Goal: Task Accomplishment & Management: Manage account settings

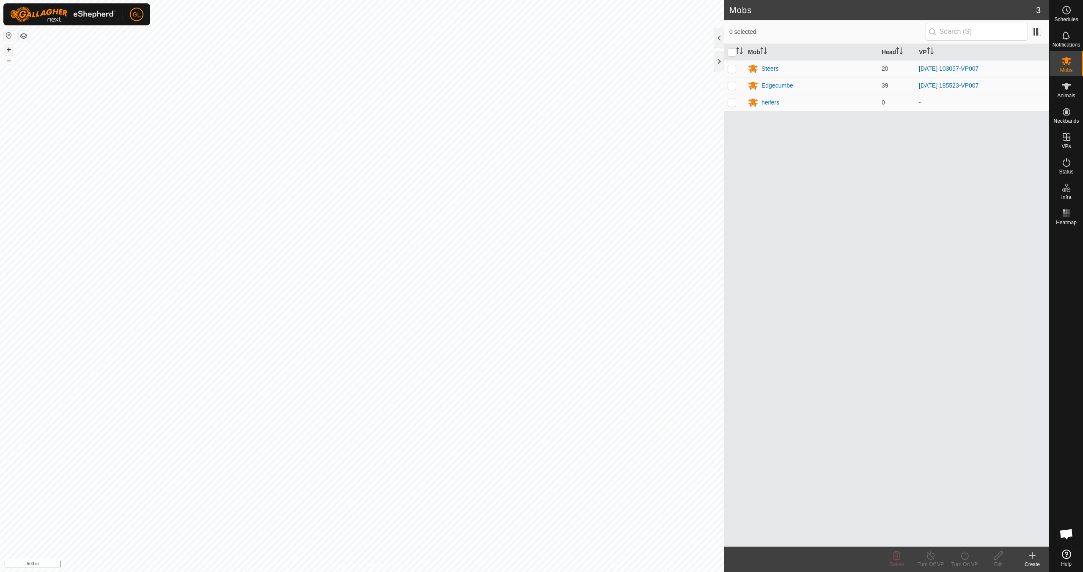
click at [8, 48] on button "+" at bounding box center [9, 49] width 10 height 10
click at [11, 49] on button "+" at bounding box center [9, 49] width 10 height 10
click at [1016, 140] on link "In Rotation" at bounding box center [1012, 136] width 72 height 17
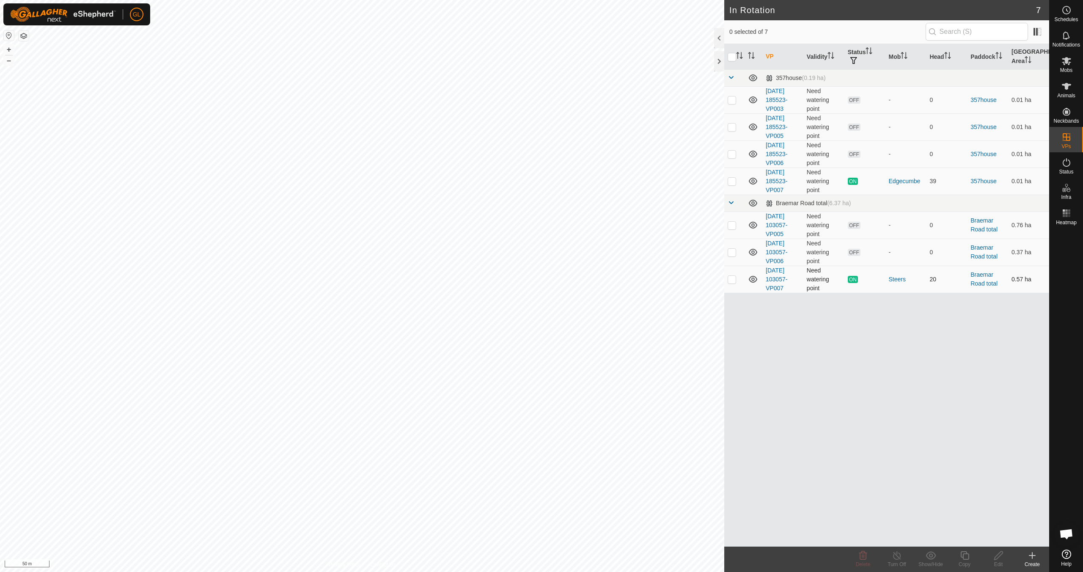
click at [732, 278] on p-checkbox at bounding box center [731, 279] width 8 height 7
checkbox input "true"
click at [963, 554] on icon at bounding box center [964, 555] width 8 height 8
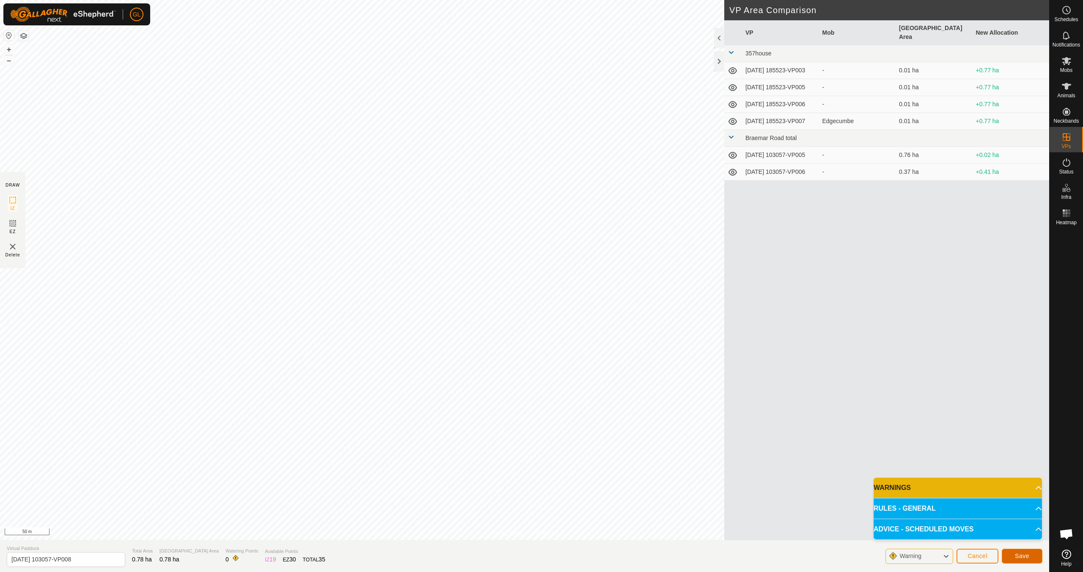
click at [1023, 556] on span "Save" at bounding box center [1022, 555] width 14 height 7
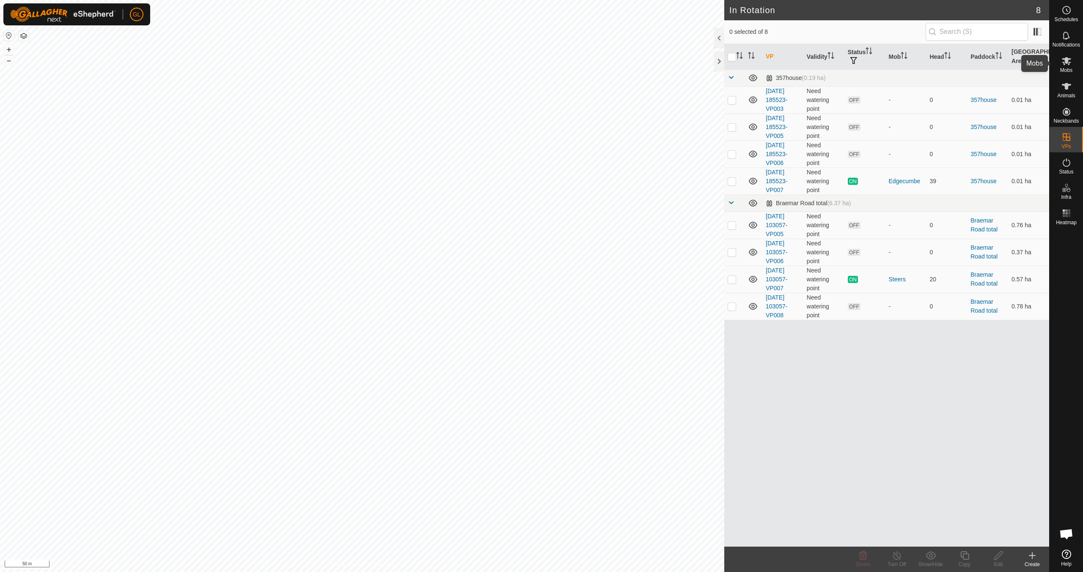
click at [1066, 68] on span "Mobs" at bounding box center [1066, 70] width 12 height 5
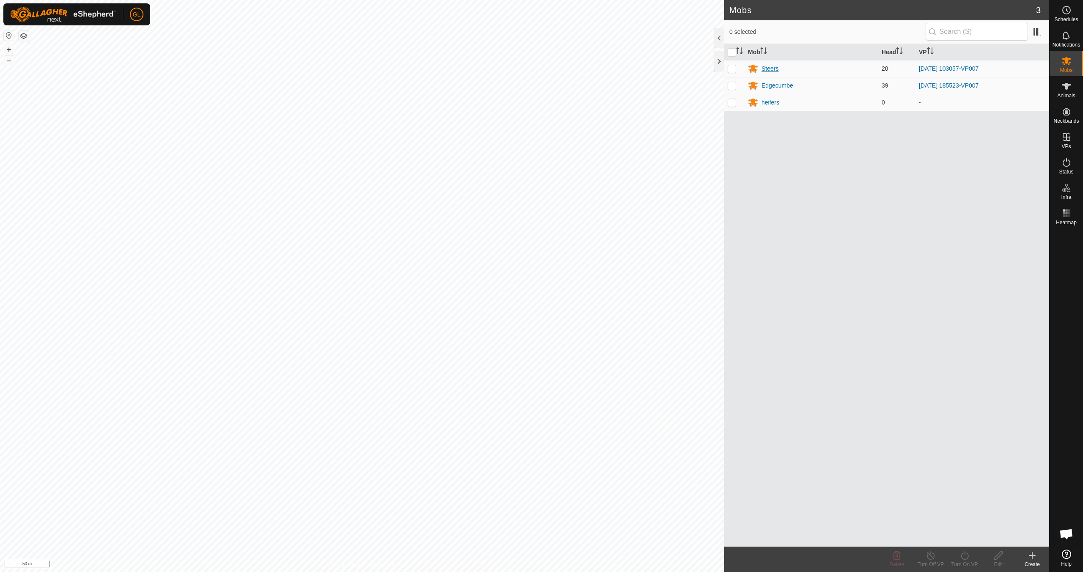
click at [771, 69] on div "Steers" at bounding box center [769, 68] width 17 height 9
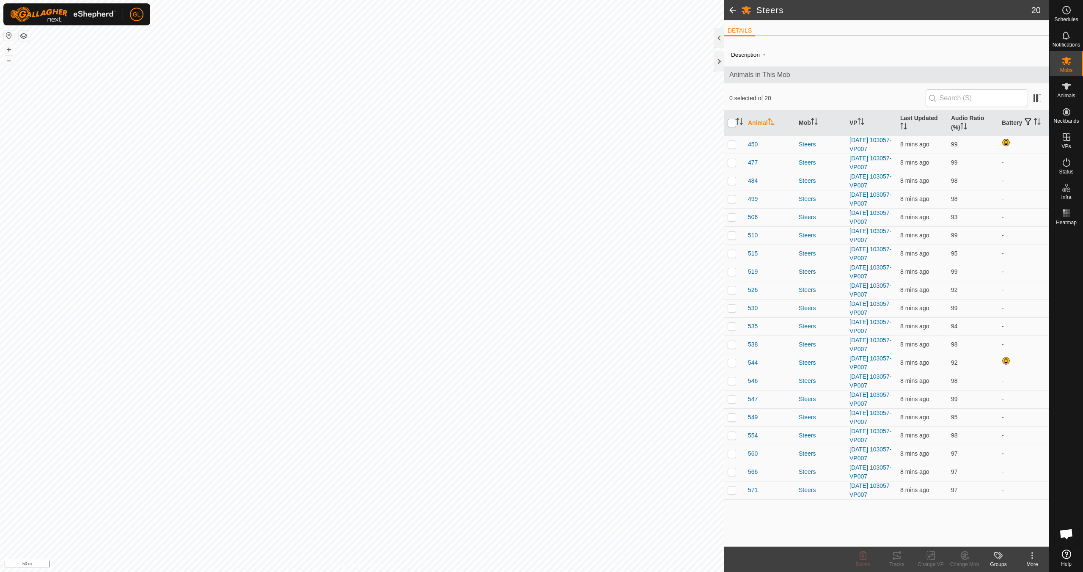
click at [733, 125] on input "checkbox" at bounding box center [731, 123] width 8 height 8
checkbox input "true"
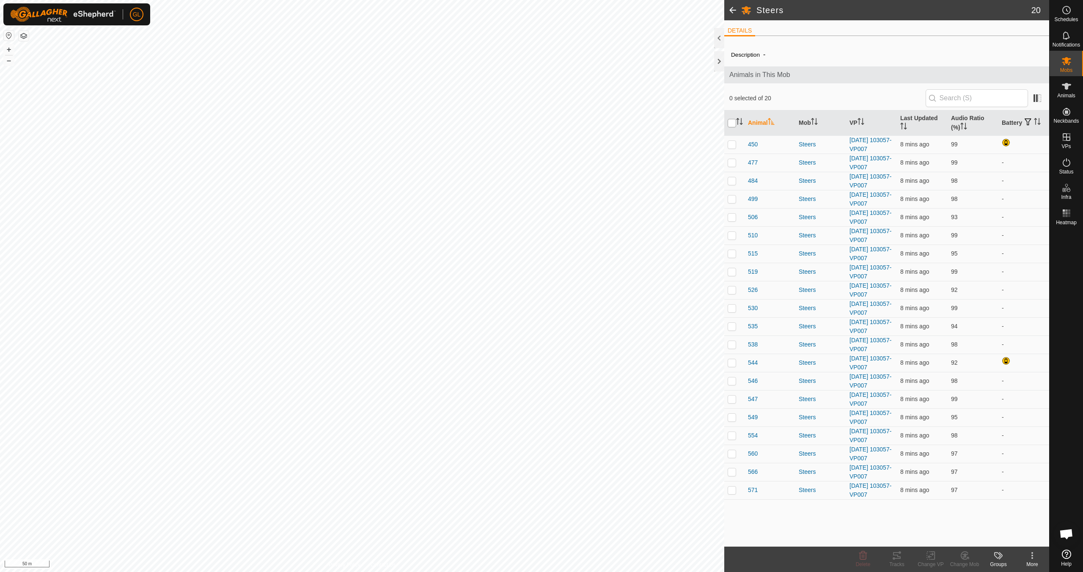
checkbox input "true"
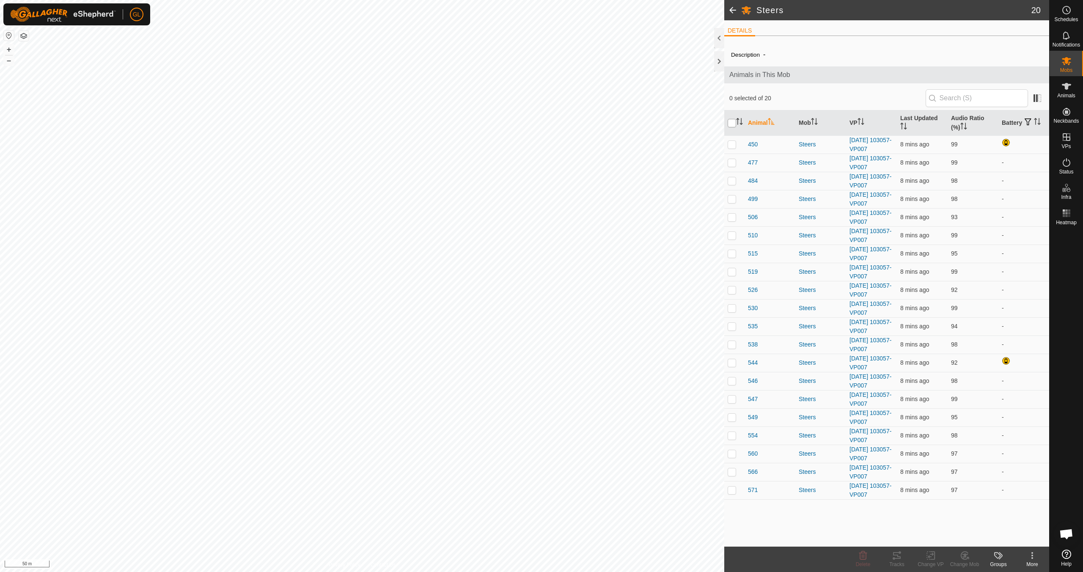
checkbox input "true"
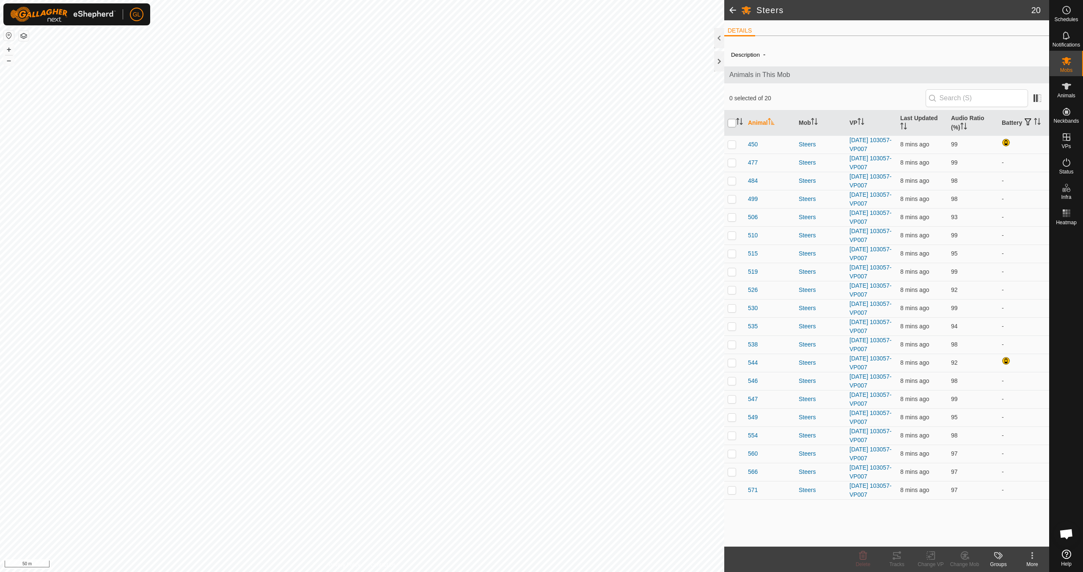
checkbox input "true"
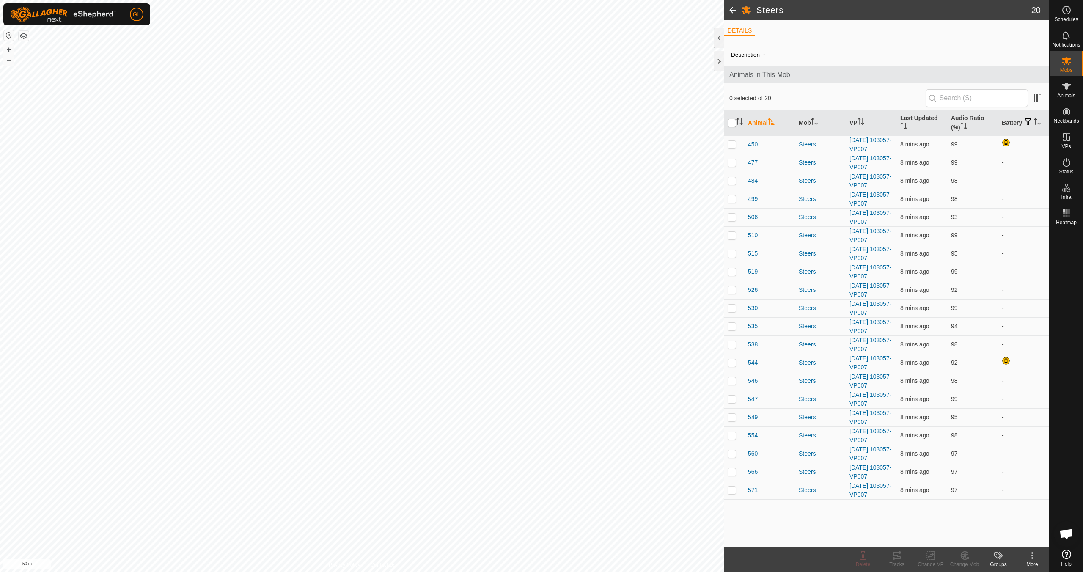
checkbox input "true"
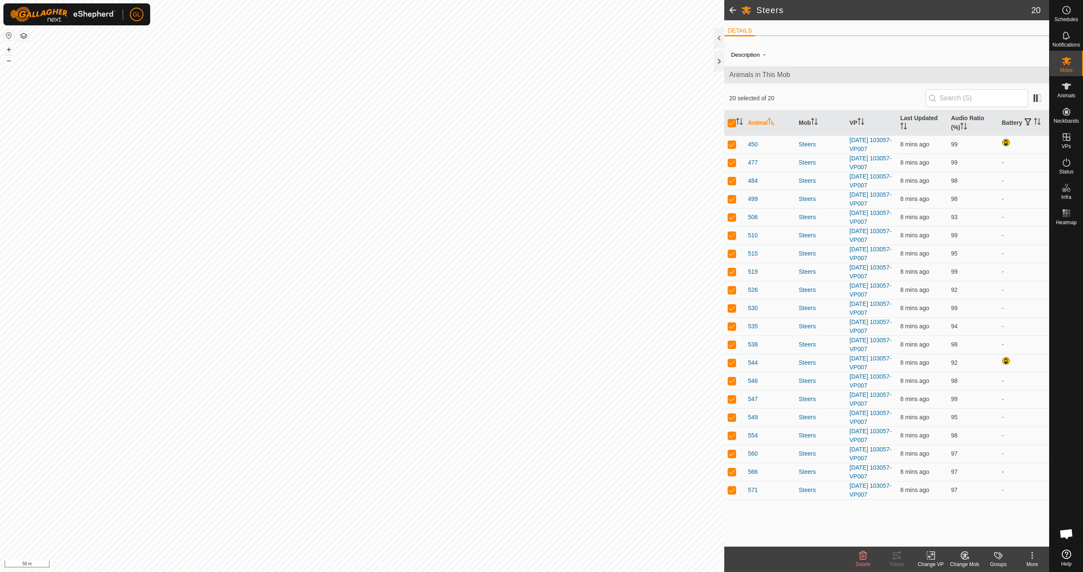
click at [932, 556] on icon at bounding box center [930, 555] width 11 height 10
click at [949, 520] on link "Choose VP..." at bounding box center [956, 518] width 84 height 17
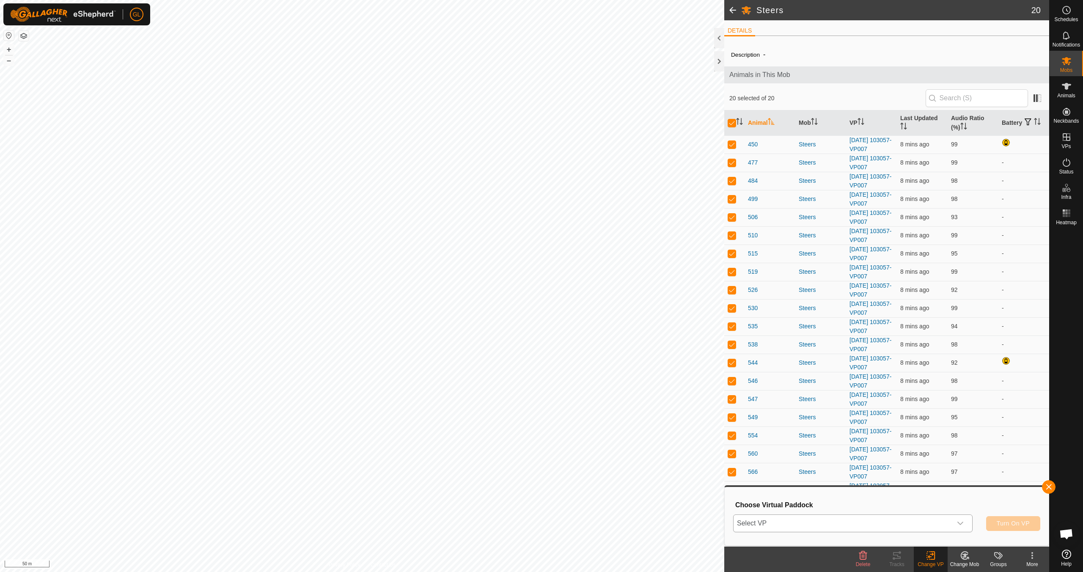
click at [961, 523] on icon "dropdown trigger" at bounding box center [960, 523] width 7 height 7
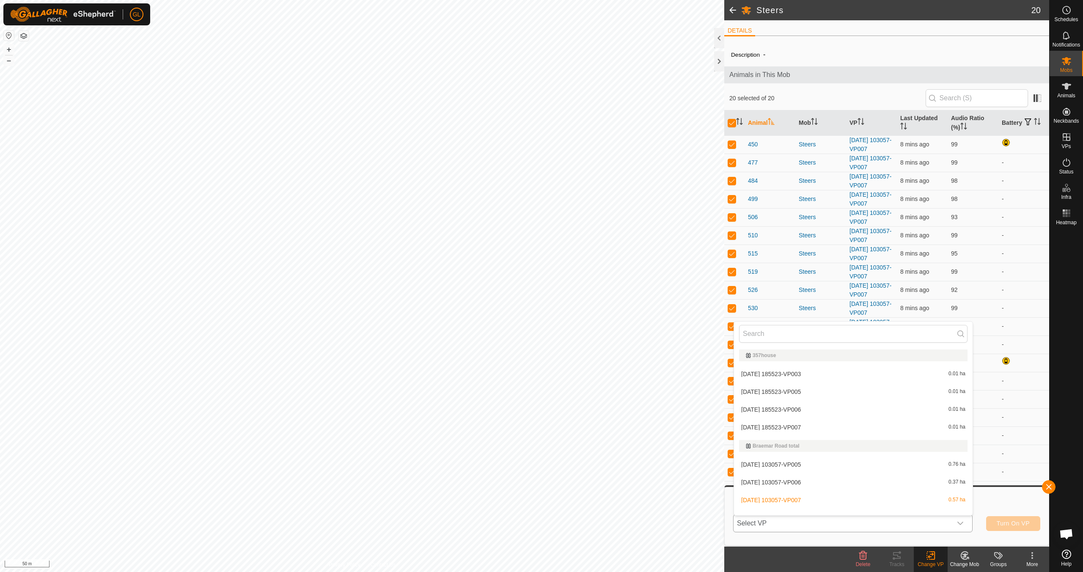
scroll to position [11, 0]
click at [857, 508] on li "[DATE] 103057-VP008 0.78 ha" at bounding box center [853, 506] width 239 height 17
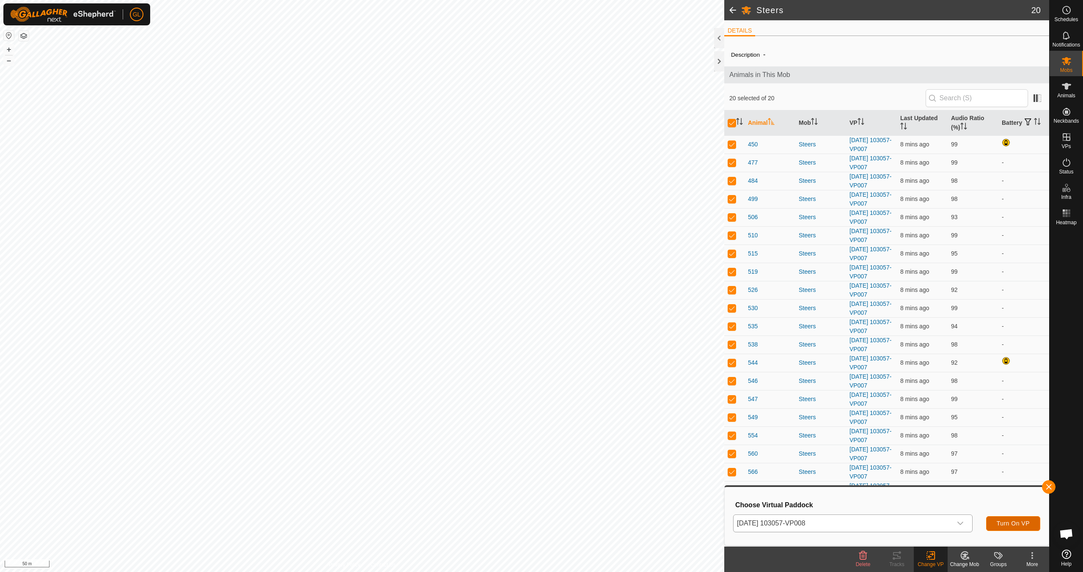
click at [1017, 522] on span "Turn On VP" at bounding box center [1012, 523] width 33 height 7
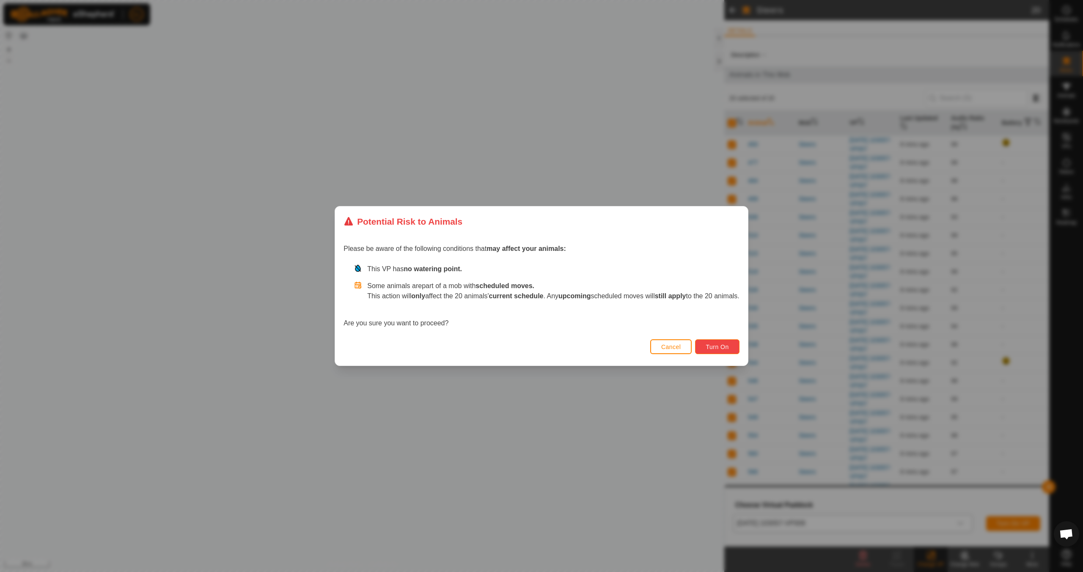
click at [719, 346] on span "Turn On" at bounding box center [716, 346] width 23 height 7
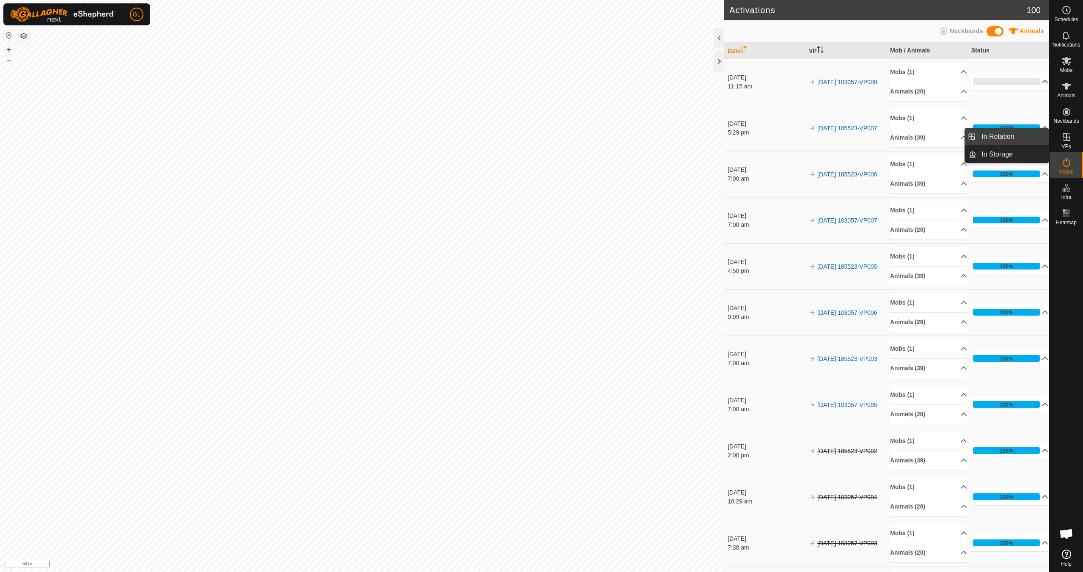
click at [1012, 138] on link "In Rotation" at bounding box center [1012, 136] width 72 height 17
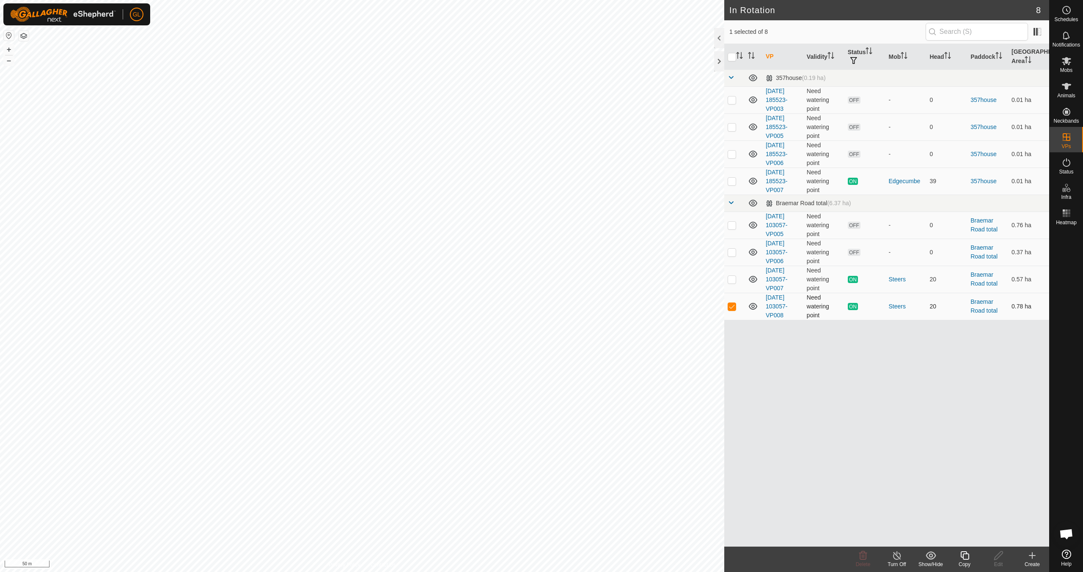
click at [728, 306] on p-checkbox at bounding box center [731, 306] width 8 height 7
checkbox input "false"
click at [732, 222] on p-checkbox at bounding box center [731, 225] width 8 height 7
checkbox input "true"
click at [733, 254] on p-checkbox at bounding box center [731, 252] width 8 height 7
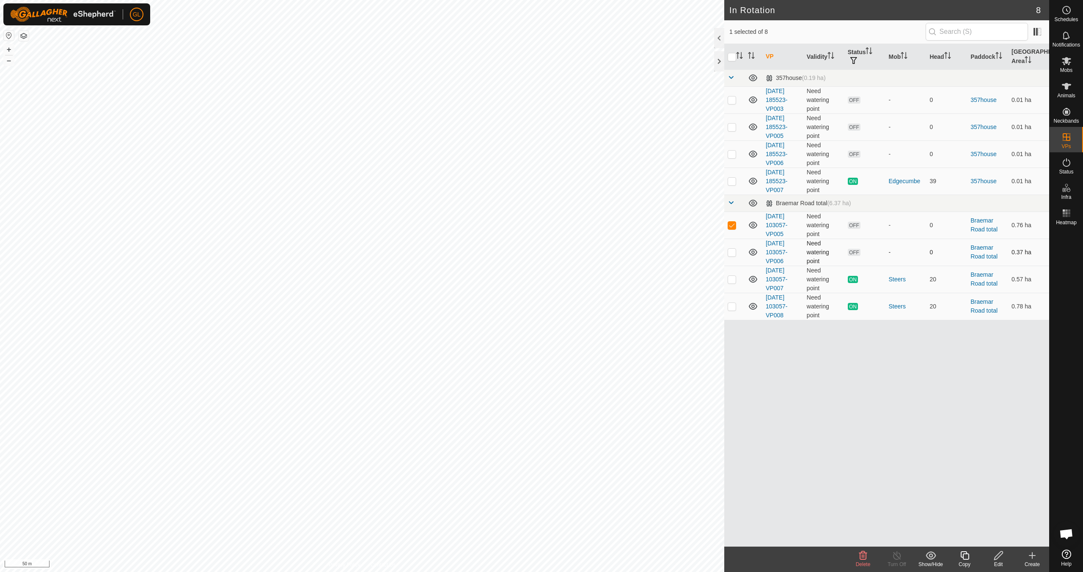
checkbox input "true"
click at [861, 557] on icon at bounding box center [863, 555] width 10 height 10
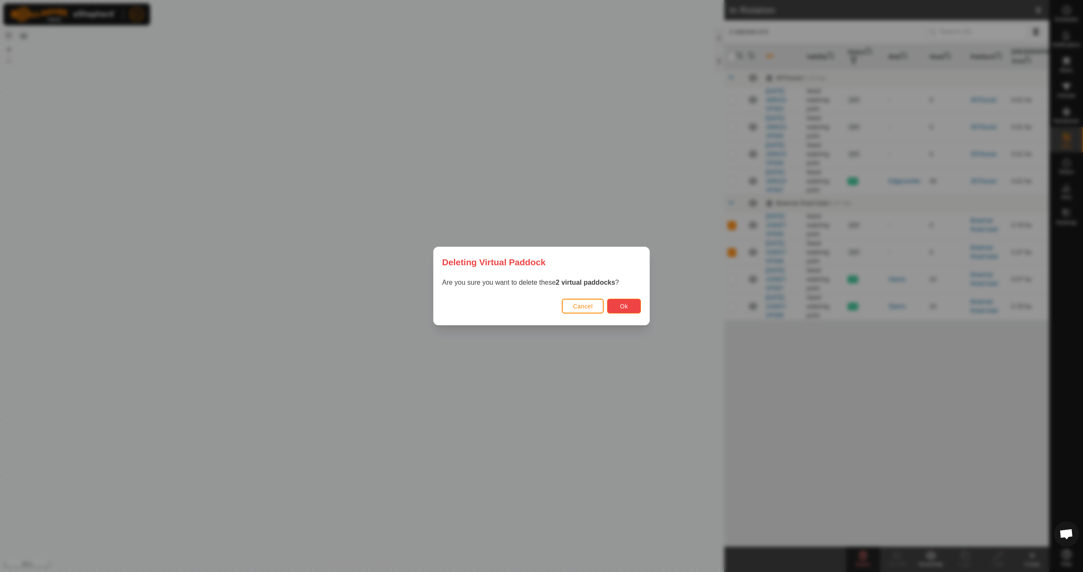
click at [620, 303] on span "Ok" at bounding box center [624, 306] width 8 height 7
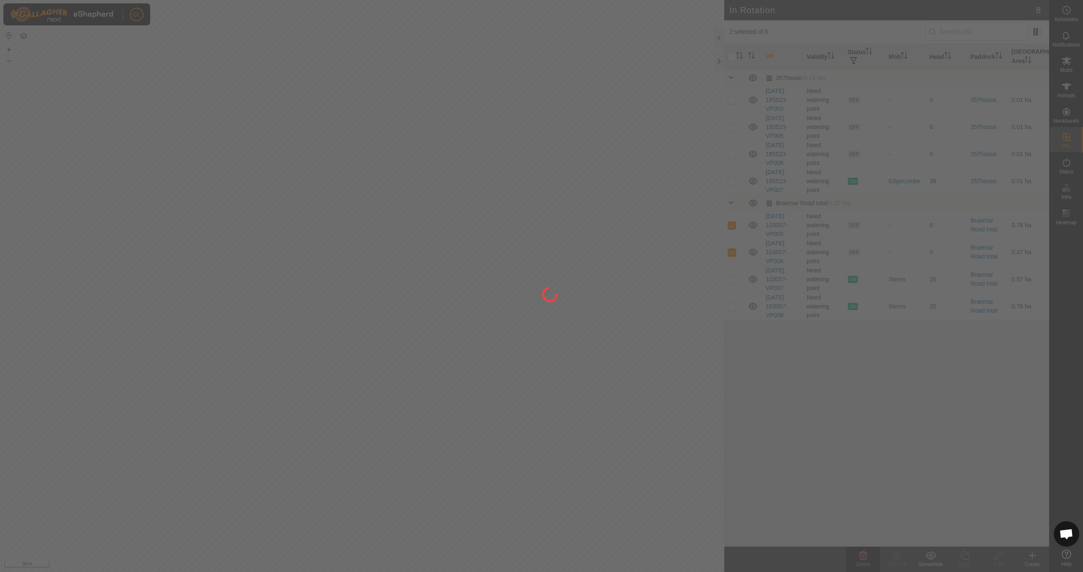
checkbox input "false"
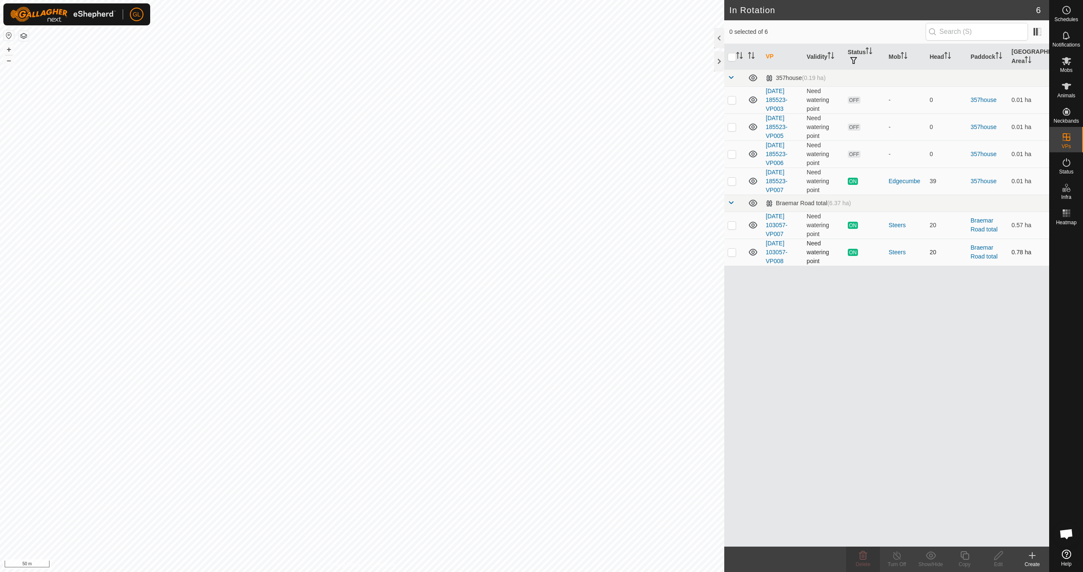
click at [735, 252] on p-checkbox at bounding box center [731, 252] width 8 height 7
checkbox input "true"
click at [958, 558] on copy-svg-icon at bounding box center [964, 555] width 34 height 10
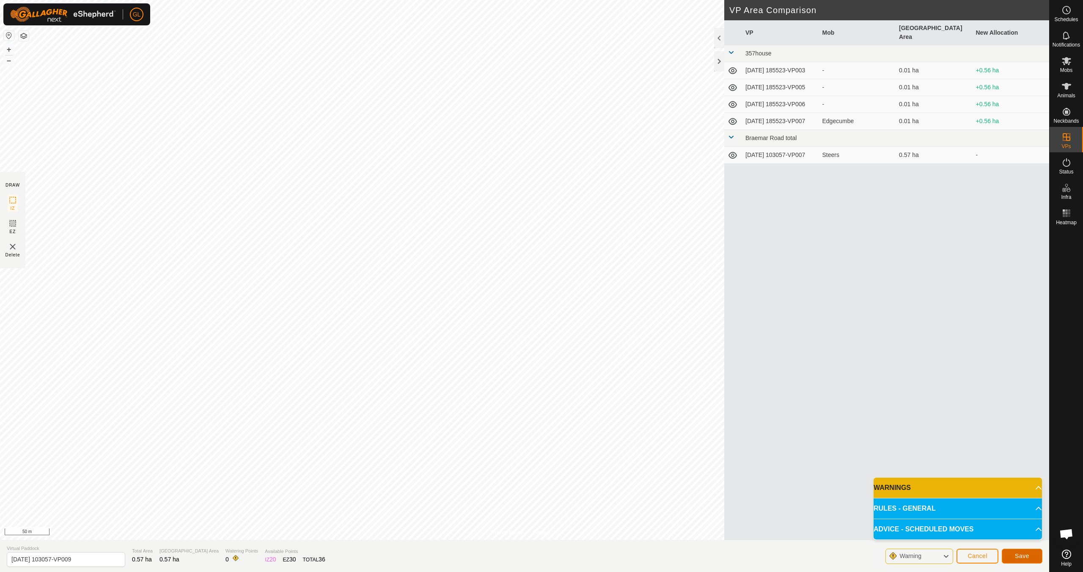
click at [1023, 557] on span "Save" at bounding box center [1022, 555] width 14 height 7
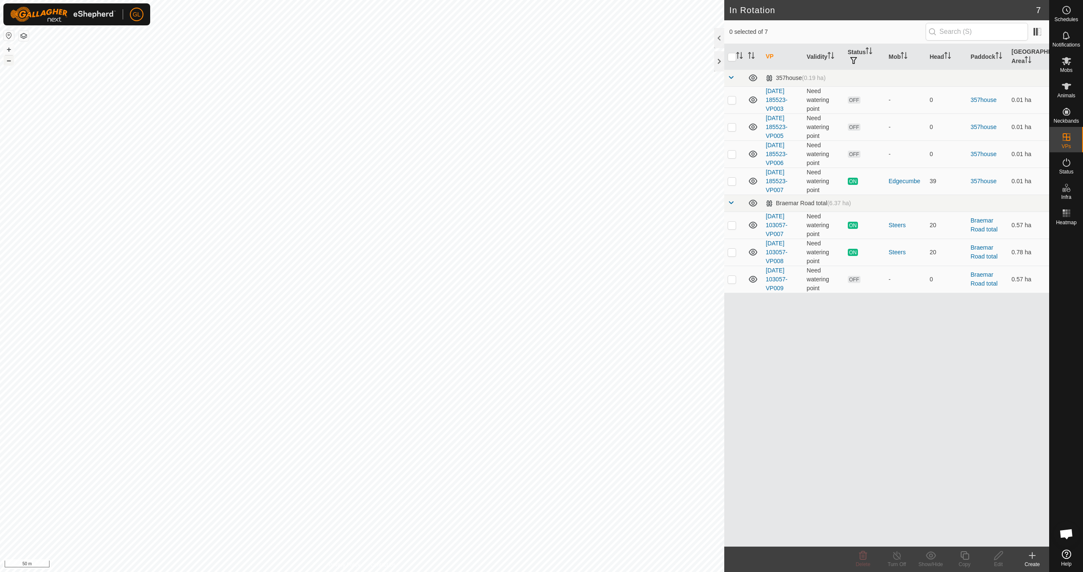
click at [11, 62] on button "–" at bounding box center [9, 60] width 10 height 10
click at [10, 62] on button "–" at bounding box center [9, 60] width 10 height 10
click at [9, 62] on button "–" at bounding box center [9, 60] width 10 height 10
click at [10, 62] on button "–" at bounding box center [9, 60] width 10 height 10
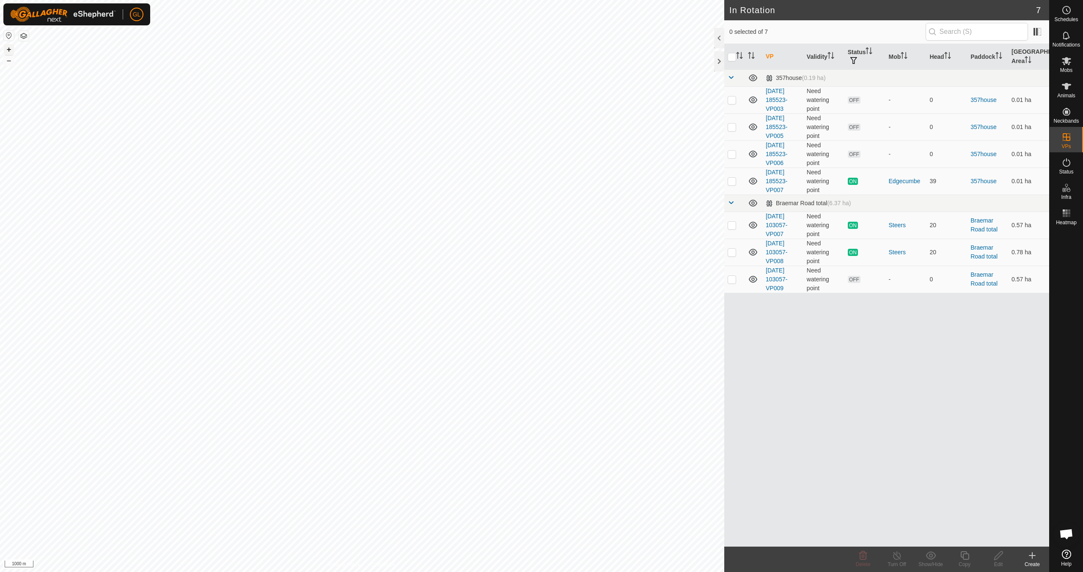
click at [8, 47] on button "+" at bounding box center [9, 49] width 10 height 10
click at [7, 48] on button "+" at bounding box center [9, 49] width 10 height 10
click at [8, 47] on button "+" at bounding box center [9, 49] width 10 height 10
click at [8, 49] on button "+" at bounding box center [9, 49] width 10 height 10
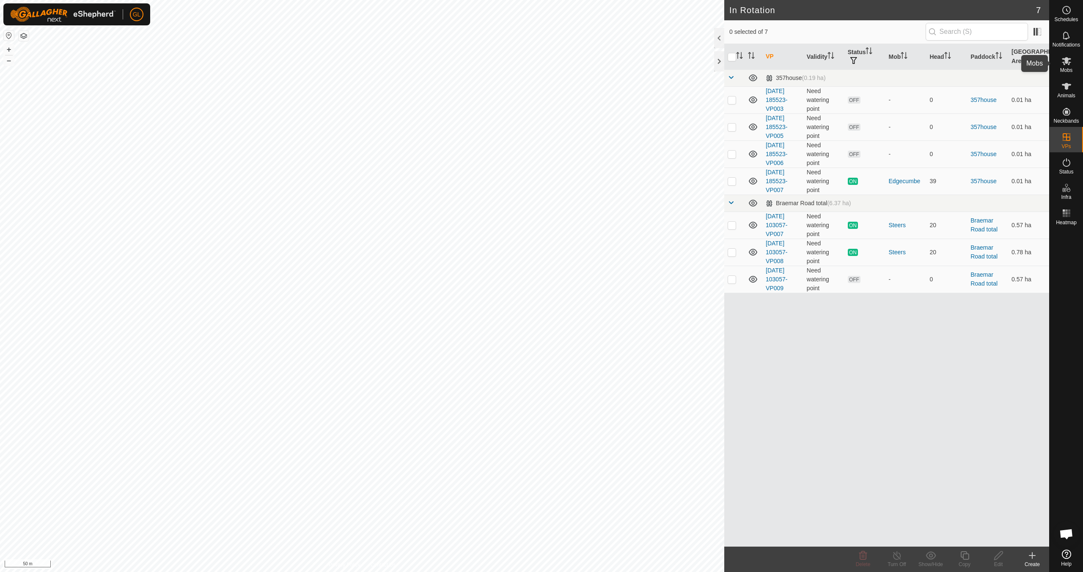
click at [1070, 65] on icon at bounding box center [1066, 61] width 10 height 10
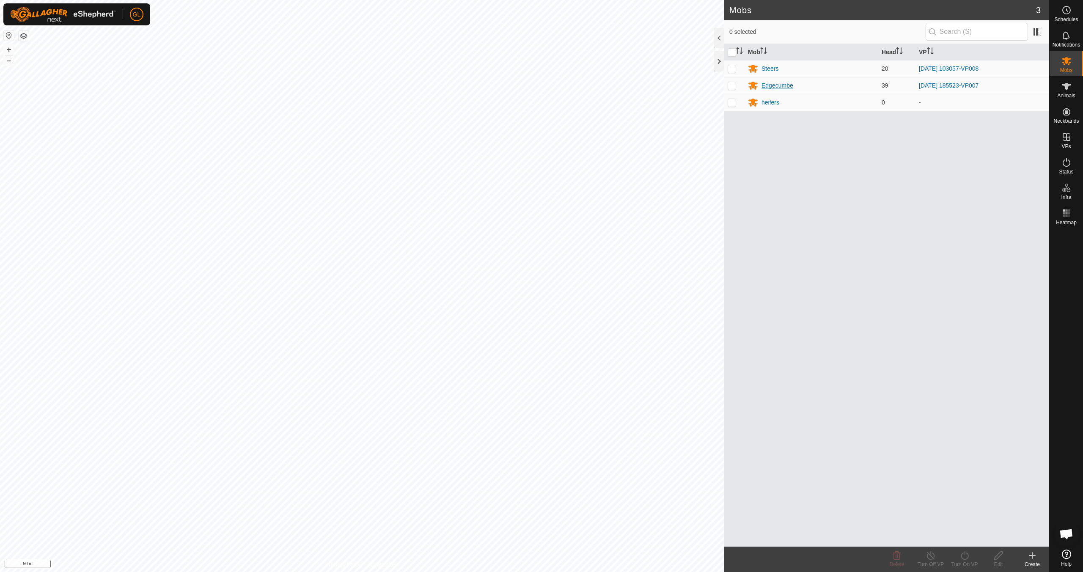
click at [780, 85] on div "Edgecumbe" at bounding box center [777, 85] width 32 height 9
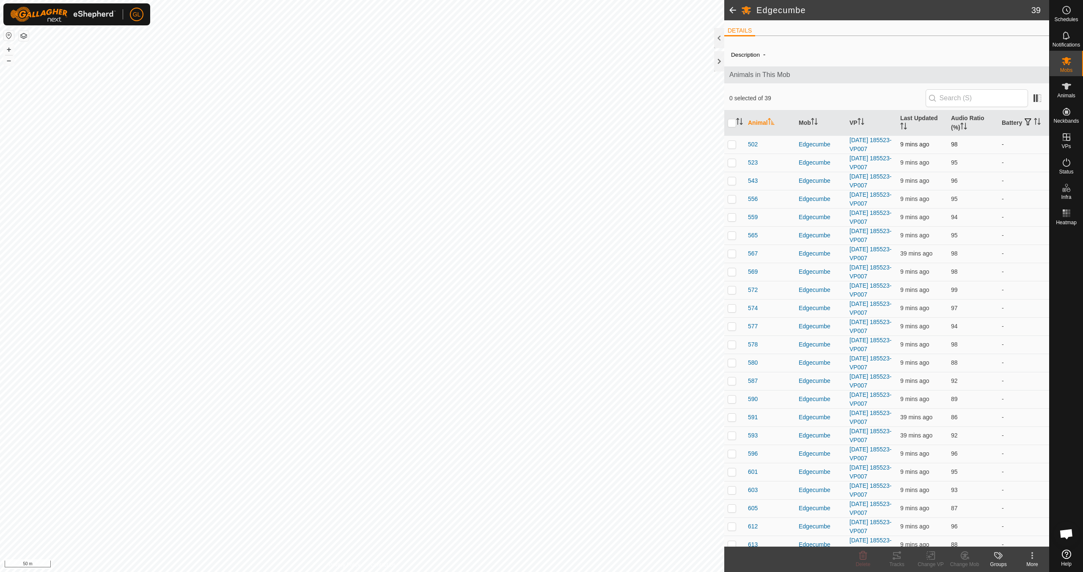
click at [732, 145] on p-checkbox at bounding box center [731, 144] width 8 height 7
checkbox input "true"
click at [733, 163] on p-checkbox at bounding box center [731, 162] width 8 height 7
checkbox input "true"
drag, startPoint x: 732, startPoint y: 181, endPoint x: 731, endPoint y: 187, distance: 5.8
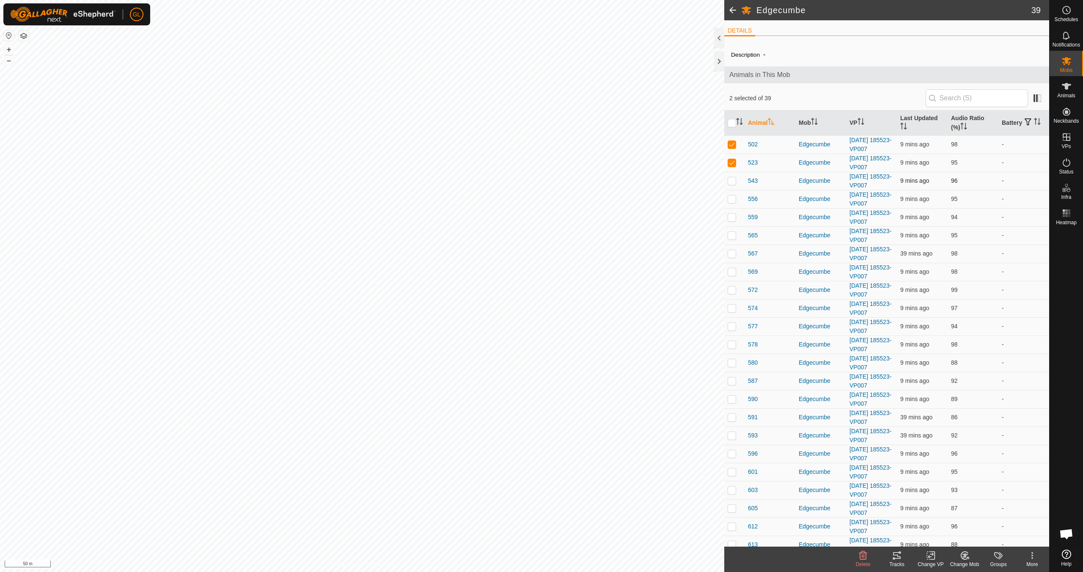
click at [732, 182] on p-checkbox at bounding box center [731, 180] width 8 height 7
checkbox input "true"
click at [732, 197] on p-checkbox at bounding box center [731, 198] width 8 height 7
checkbox input "true"
click at [730, 218] on p-checkbox at bounding box center [731, 217] width 8 height 7
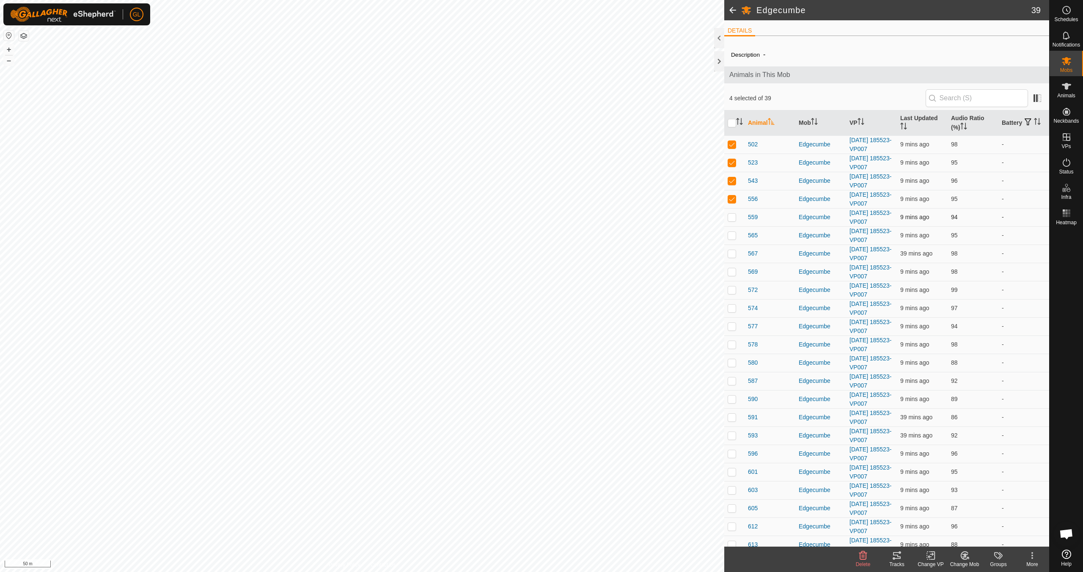
checkbox input "true"
click at [732, 234] on p-checkbox at bounding box center [731, 235] width 8 height 7
checkbox input "true"
click at [730, 252] on p-checkbox at bounding box center [731, 253] width 8 height 7
checkbox input "true"
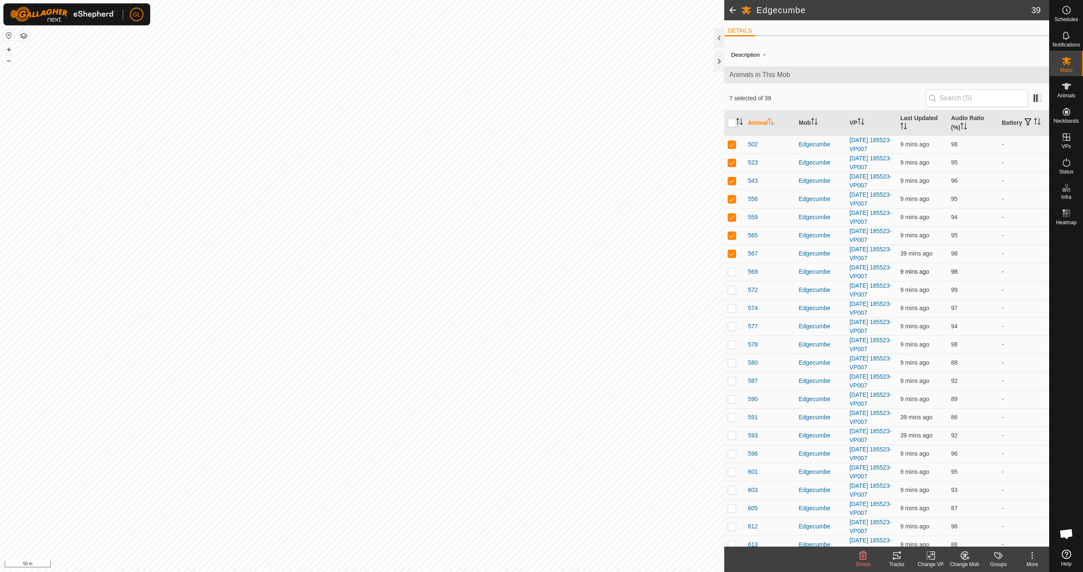
click at [732, 271] on p-checkbox at bounding box center [731, 271] width 8 height 7
checkbox input "true"
click at [732, 290] on p-checkbox at bounding box center [731, 289] width 8 height 7
checkbox input "true"
click at [733, 307] on p-checkbox at bounding box center [731, 307] width 8 height 7
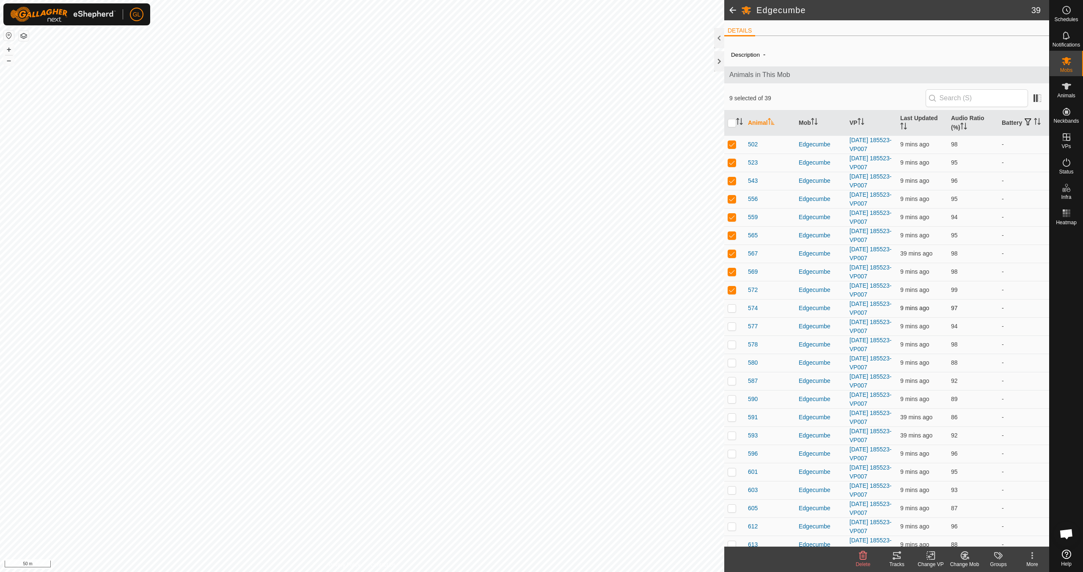
checkbox input "true"
click at [891, 558] on tracks-svg-icon at bounding box center [897, 555] width 34 height 10
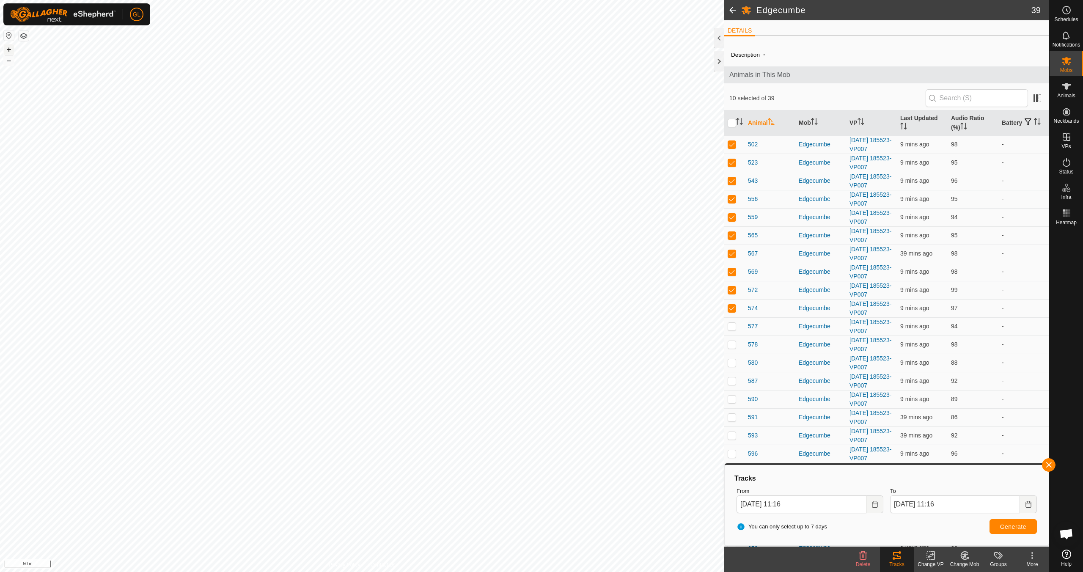
click at [8, 49] on button "+" at bounding box center [9, 49] width 10 height 10
click at [10, 48] on button "+" at bounding box center [9, 49] width 10 height 10
click at [1054, 467] on button "button" at bounding box center [1049, 465] width 14 height 14
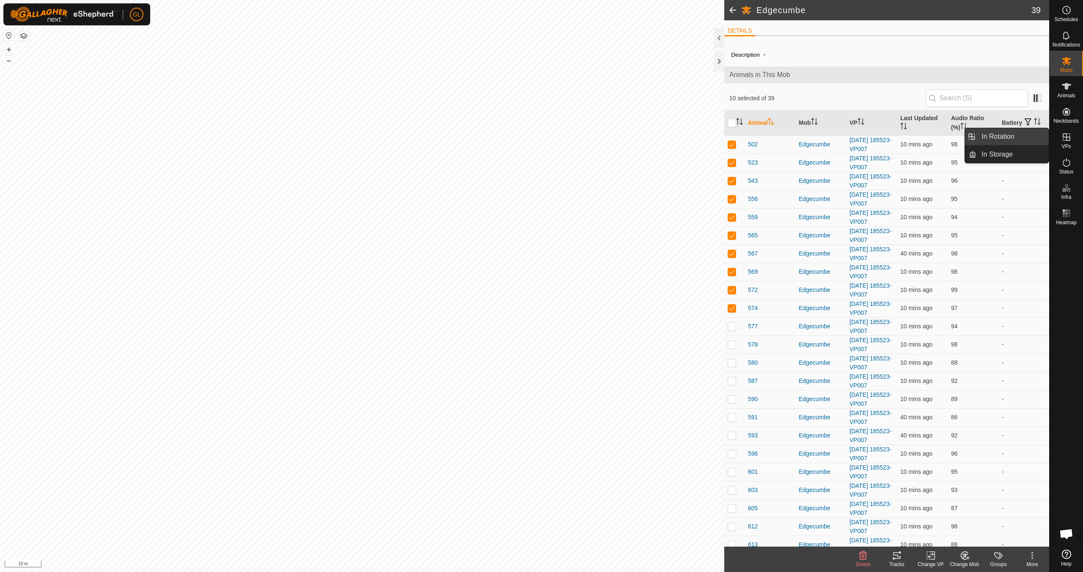
click at [1006, 139] on link "In Rotation" at bounding box center [1012, 136] width 72 height 17
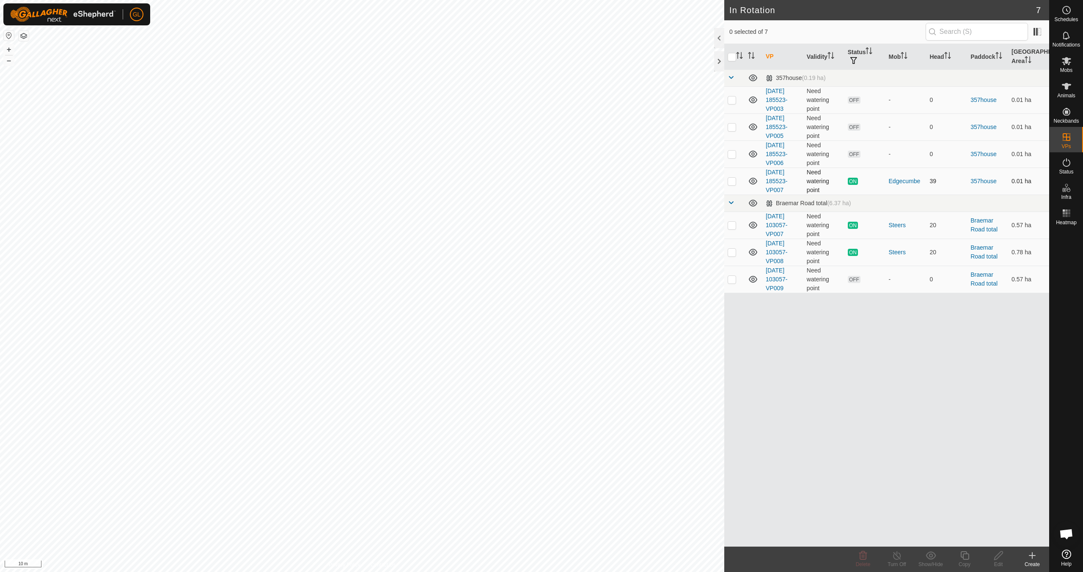
click at [731, 182] on p-checkbox at bounding box center [731, 181] width 8 height 7
checkbox input "true"
click at [968, 560] on icon at bounding box center [964, 555] width 11 height 10
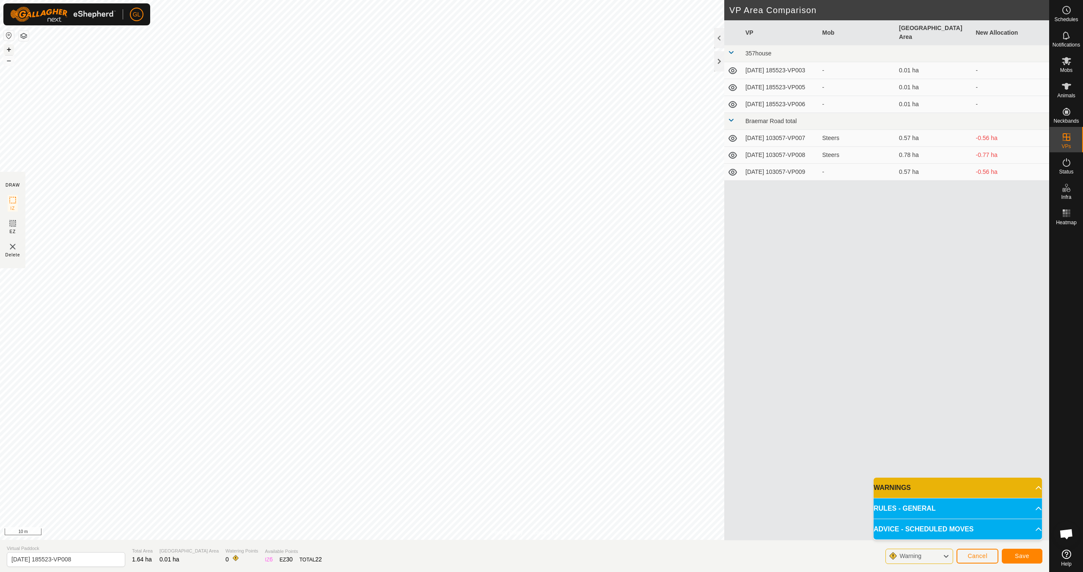
click at [11, 48] on button "+" at bounding box center [9, 49] width 10 height 10
click at [1027, 556] on span "Save" at bounding box center [1022, 555] width 14 height 7
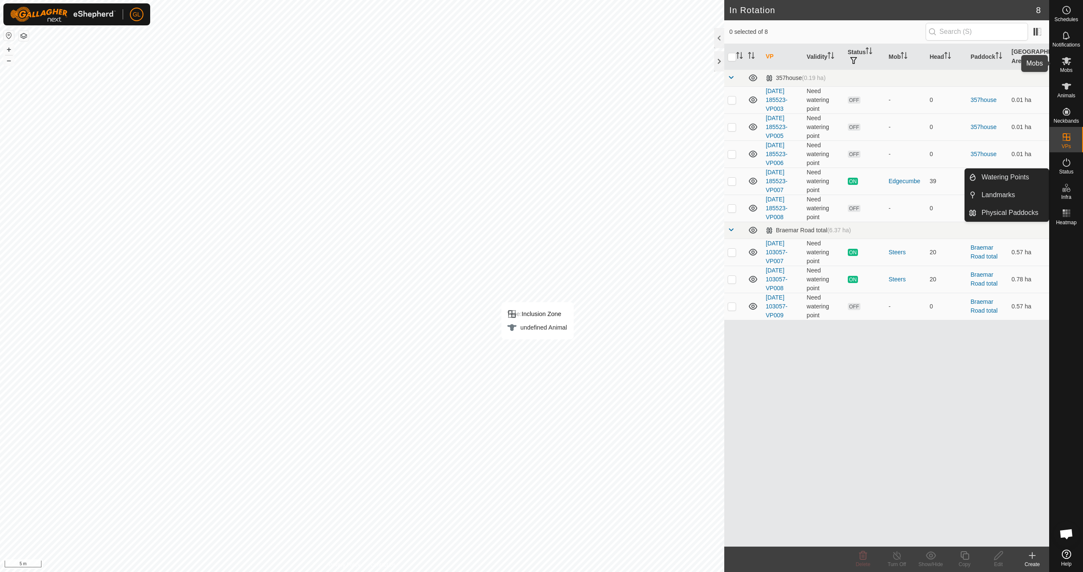
click at [1066, 62] on icon at bounding box center [1066, 61] width 9 height 8
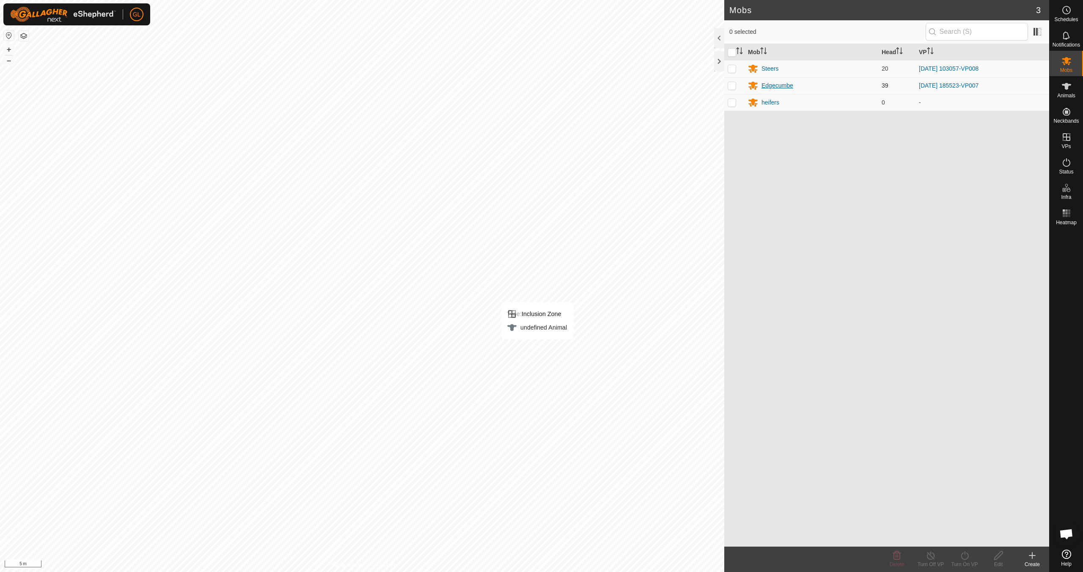
click at [779, 85] on div "Edgecumbe" at bounding box center [777, 85] width 32 height 9
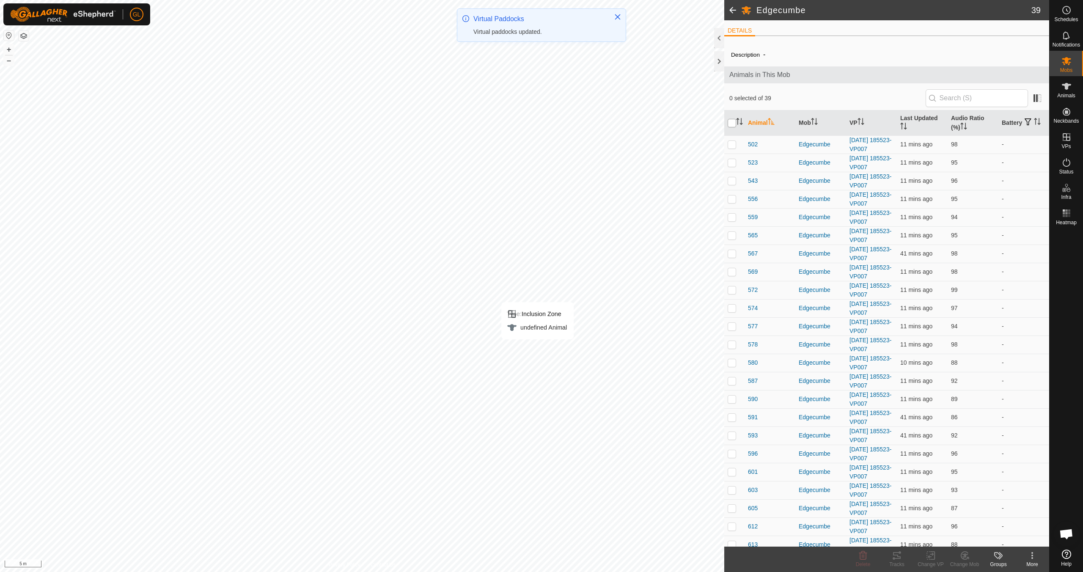
click at [730, 124] on input "checkbox" at bounding box center [731, 123] width 8 height 8
checkbox input "true"
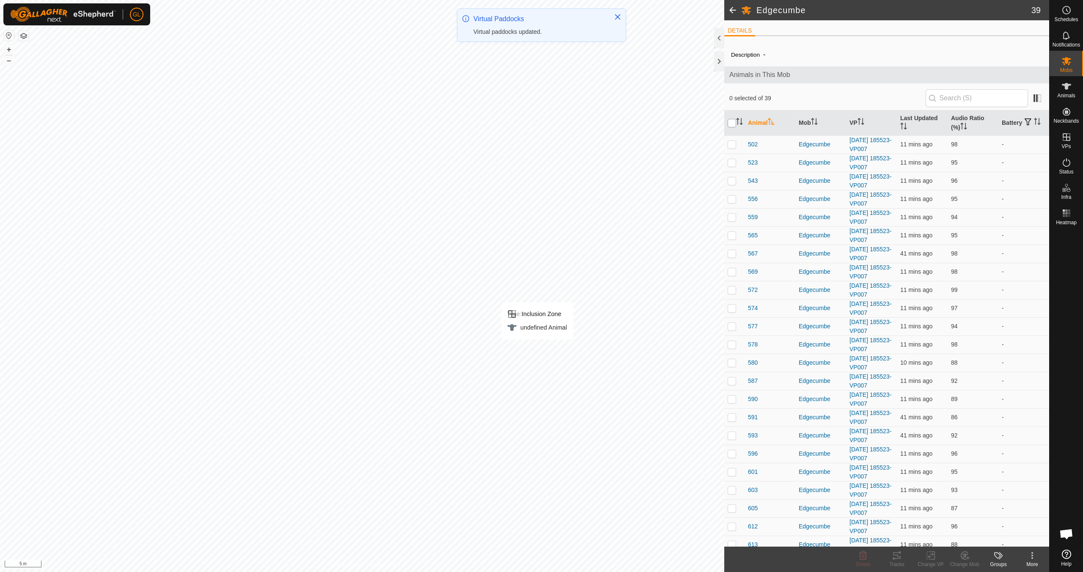
checkbox input "true"
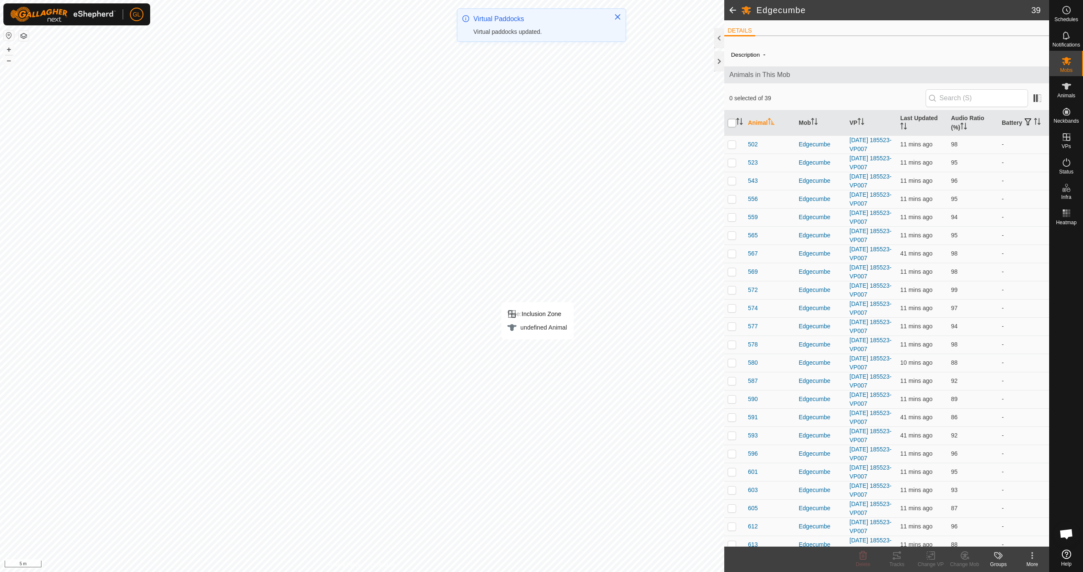
checkbox input "true"
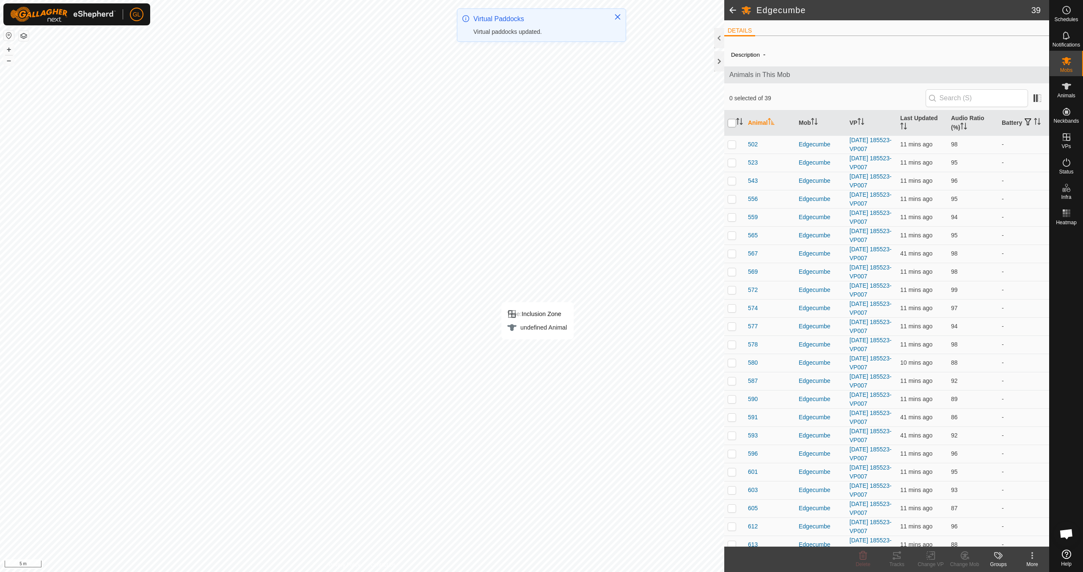
checkbox input "true"
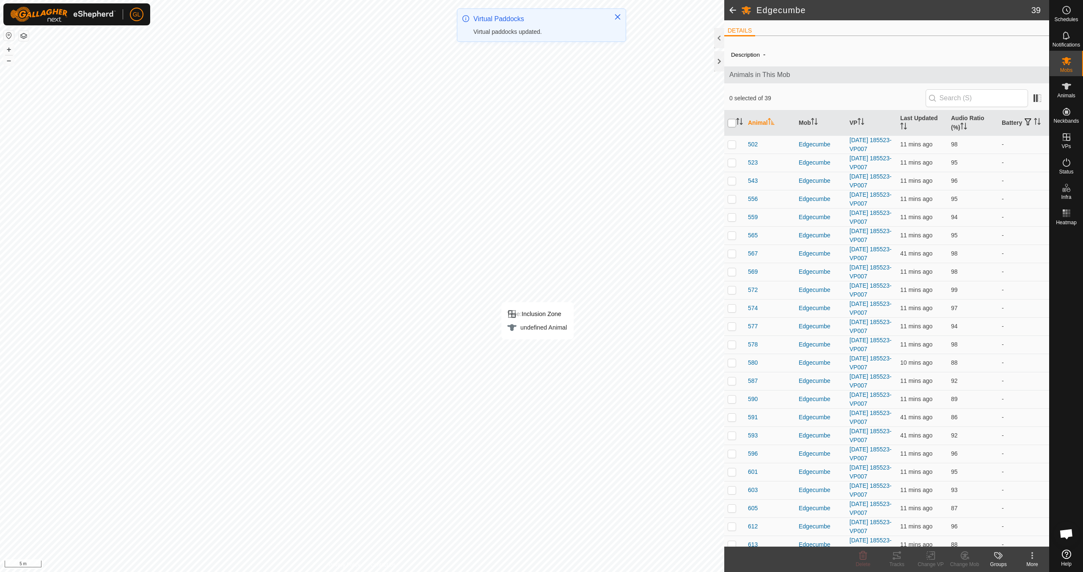
checkbox input "true"
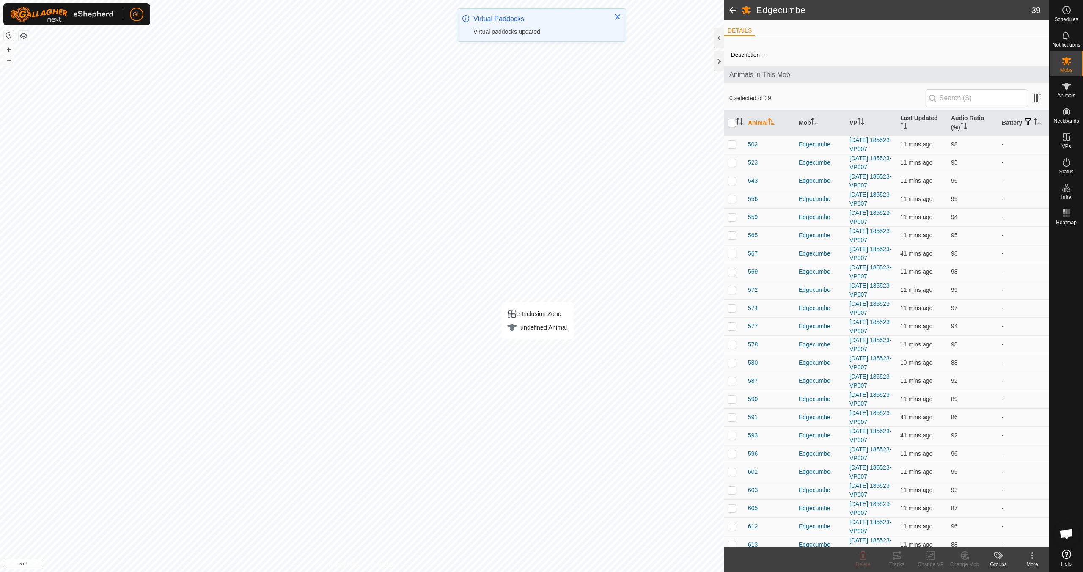
checkbox input "true"
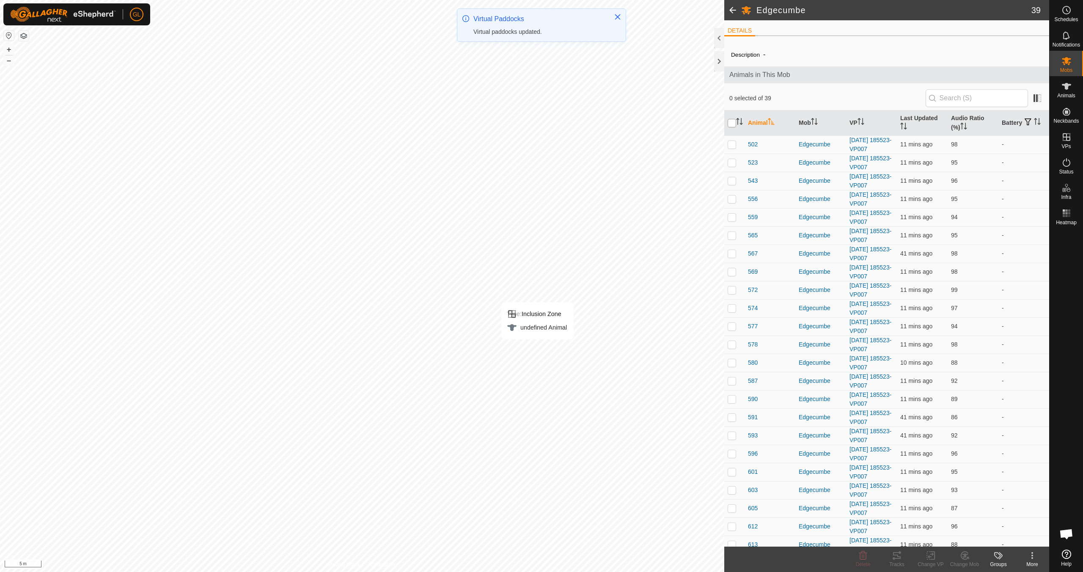
checkbox input "true"
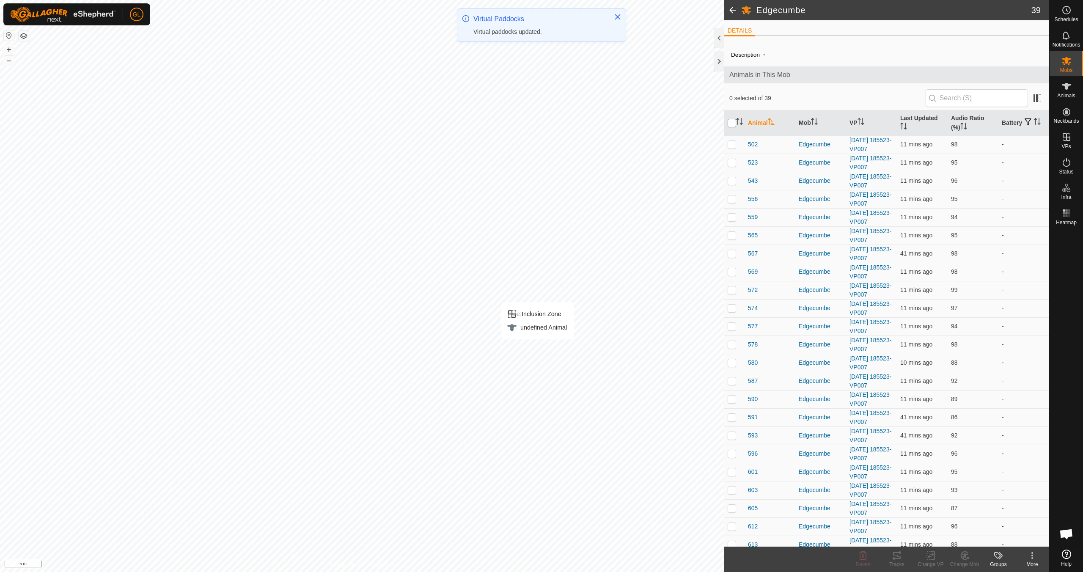
checkbox input "true"
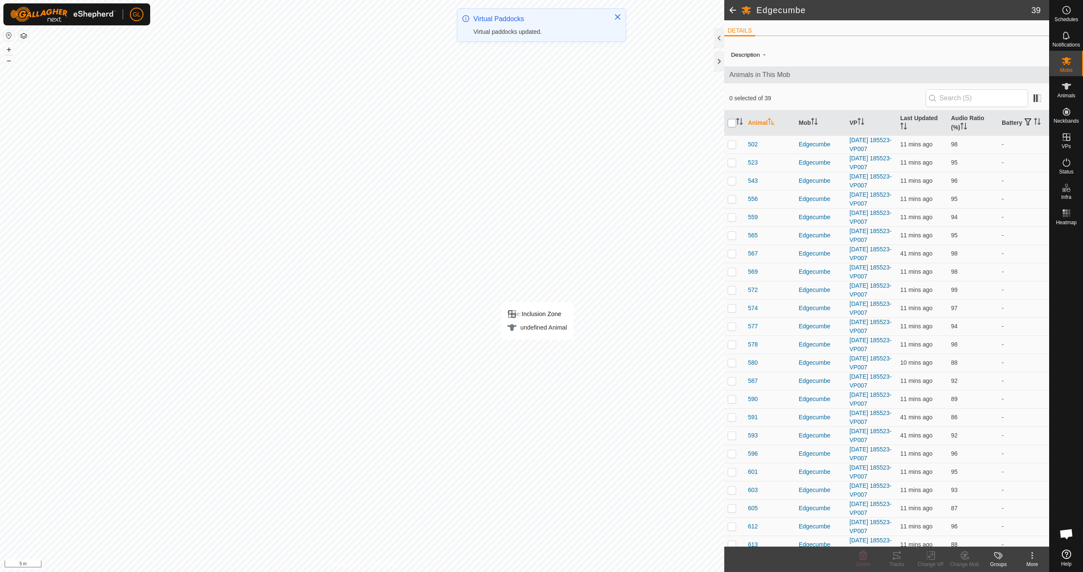
checkbox input "true"
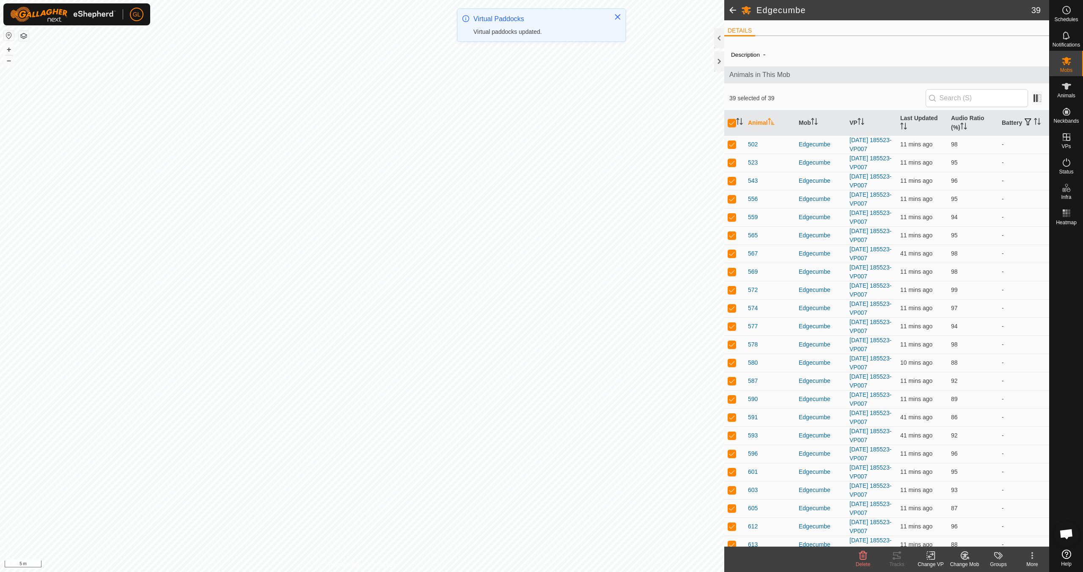
click at [931, 560] on icon at bounding box center [930, 555] width 11 height 10
click at [937, 519] on link "Choose VP..." at bounding box center [956, 518] width 84 height 17
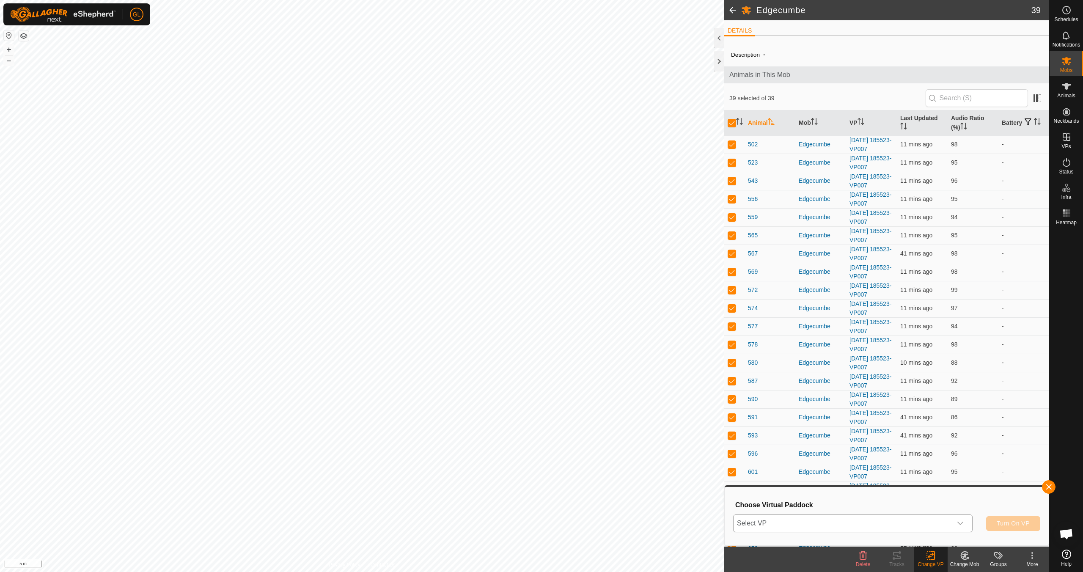
click at [963, 522] on icon "dropdown trigger" at bounding box center [960, 523] width 7 height 7
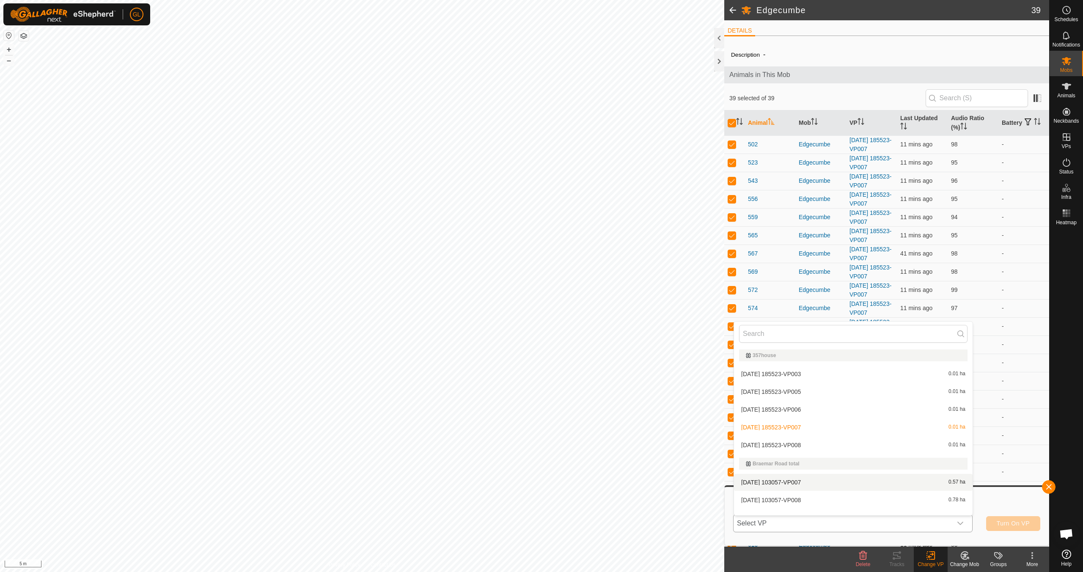
scroll to position [11, 0]
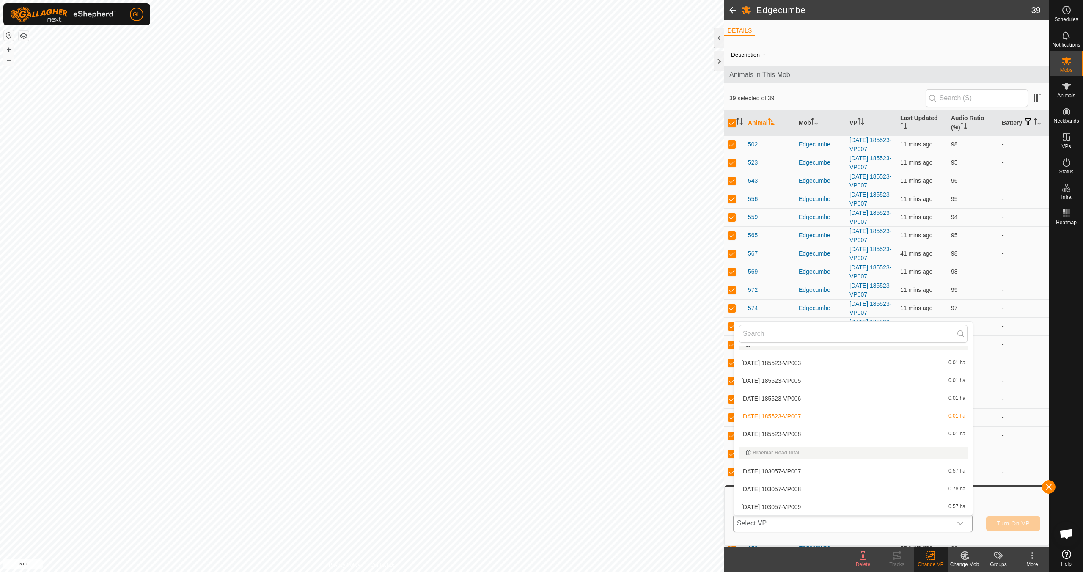
click at [872, 436] on li "[DATE] 185523-VP008 0.01 ha" at bounding box center [853, 433] width 239 height 17
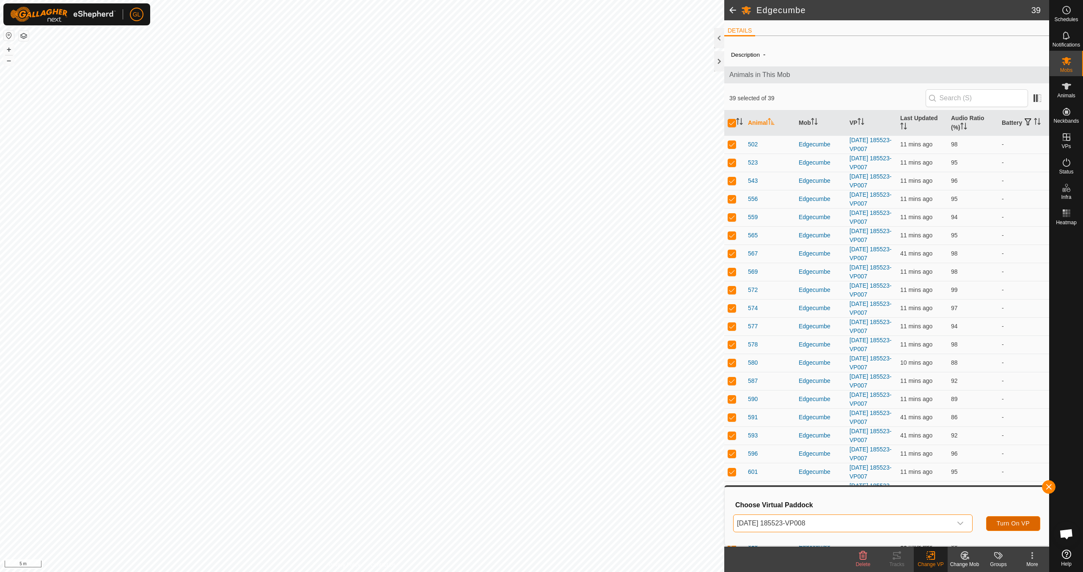
click at [1010, 523] on span "Turn On VP" at bounding box center [1012, 523] width 33 height 7
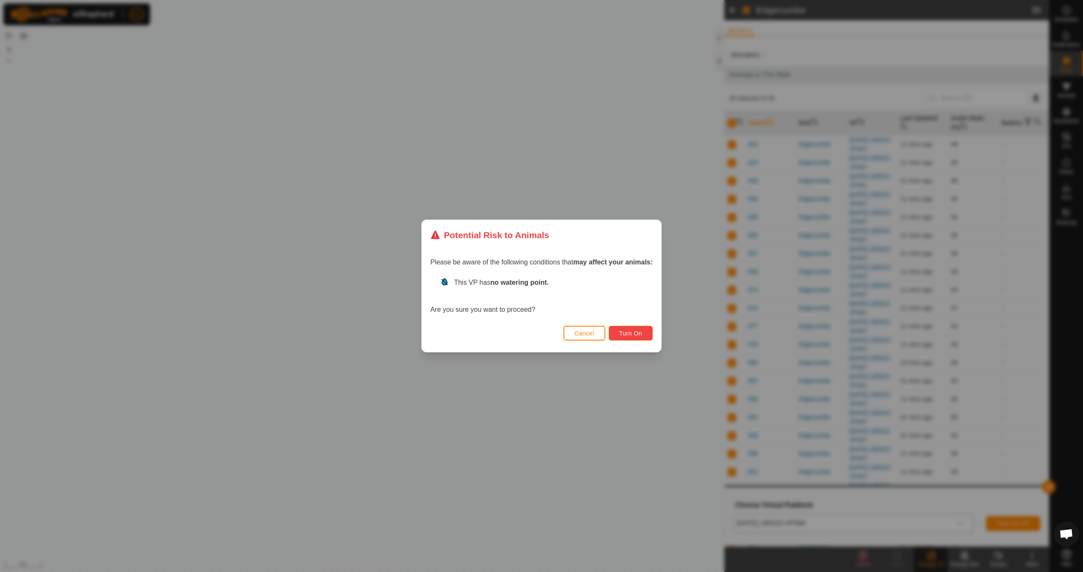
click at [634, 335] on span "Turn On" at bounding box center [630, 333] width 23 height 7
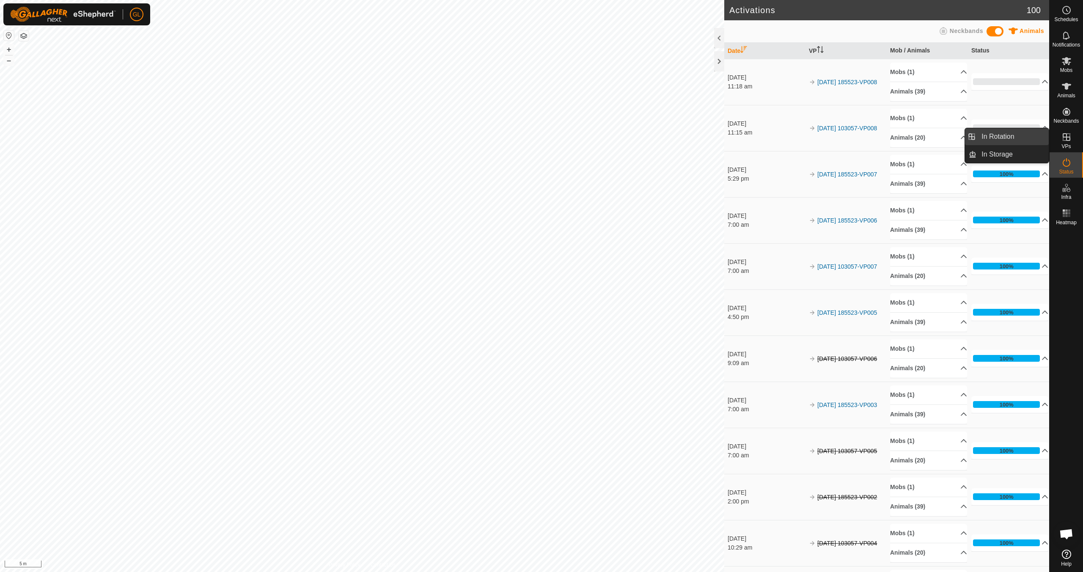
click at [1009, 138] on link "In Rotation" at bounding box center [1012, 136] width 72 height 17
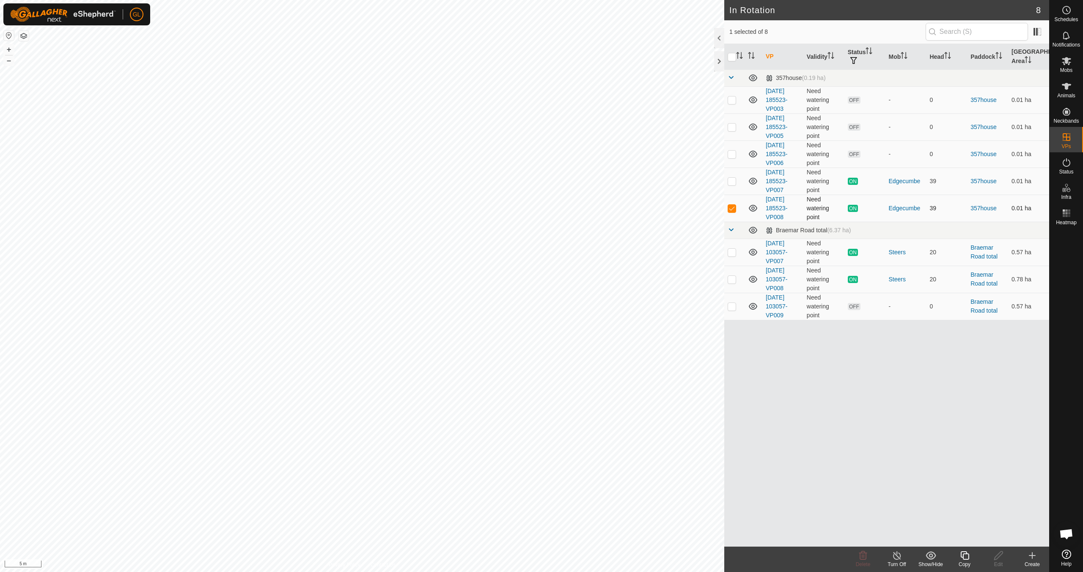
click at [730, 208] on p-checkbox at bounding box center [731, 208] width 8 height 7
checkbox input "false"
click at [6, 61] on button "–" at bounding box center [9, 60] width 10 height 10
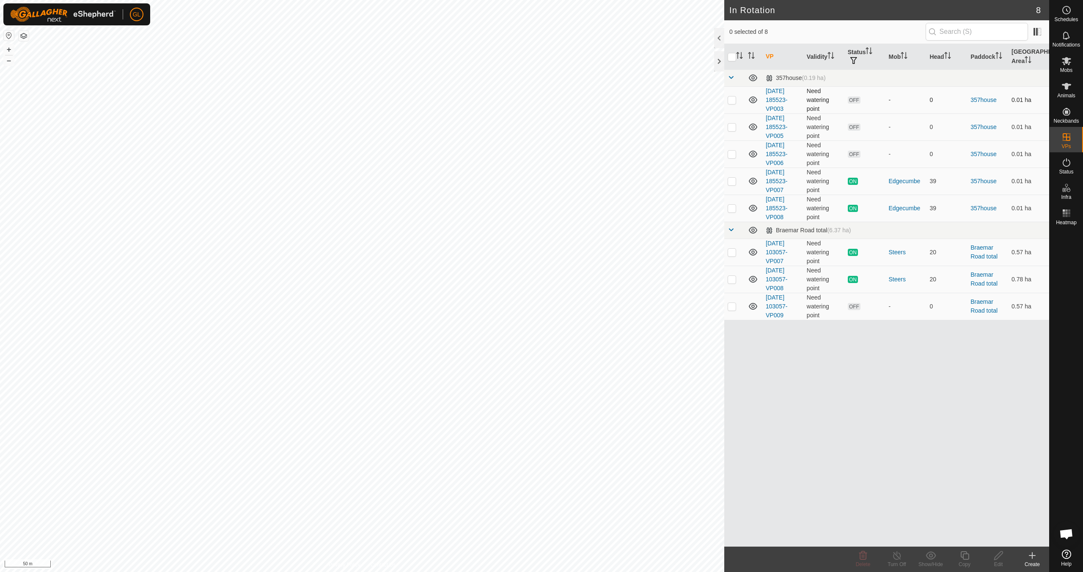
click at [730, 99] on p-checkbox at bounding box center [731, 99] width 8 height 7
checkbox input "true"
click at [731, 128] on p-checkbox at bounding box center [731, 126] width 8 height 7
checkbox input "true"
click at [735, 158] on td at bounding box center [734, 153] width 20 height 27
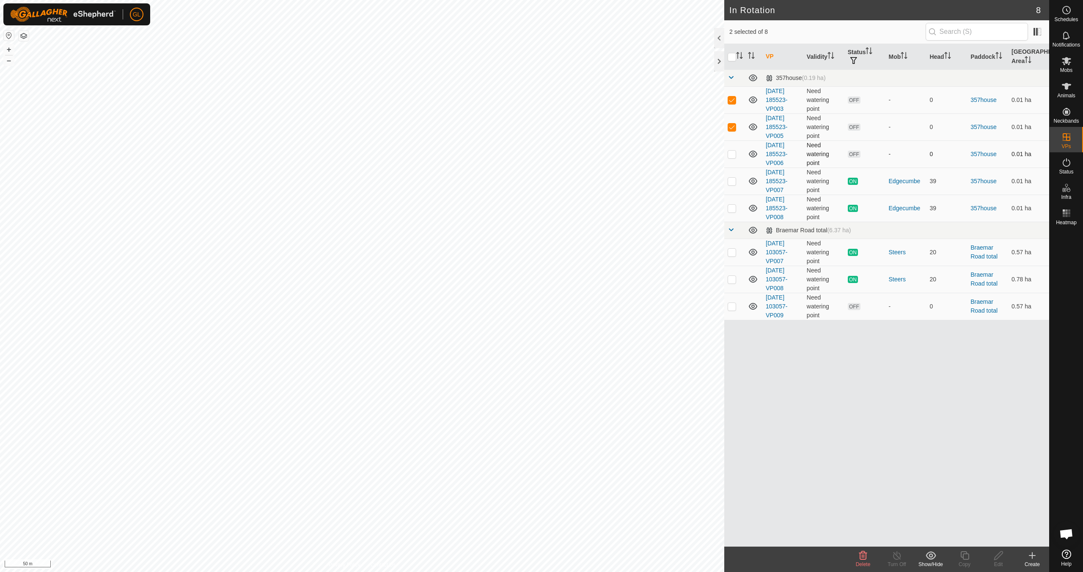
checkbox input "true"
click at [867, 558] on icon at bounding box center [863, 555] width 10 height 10
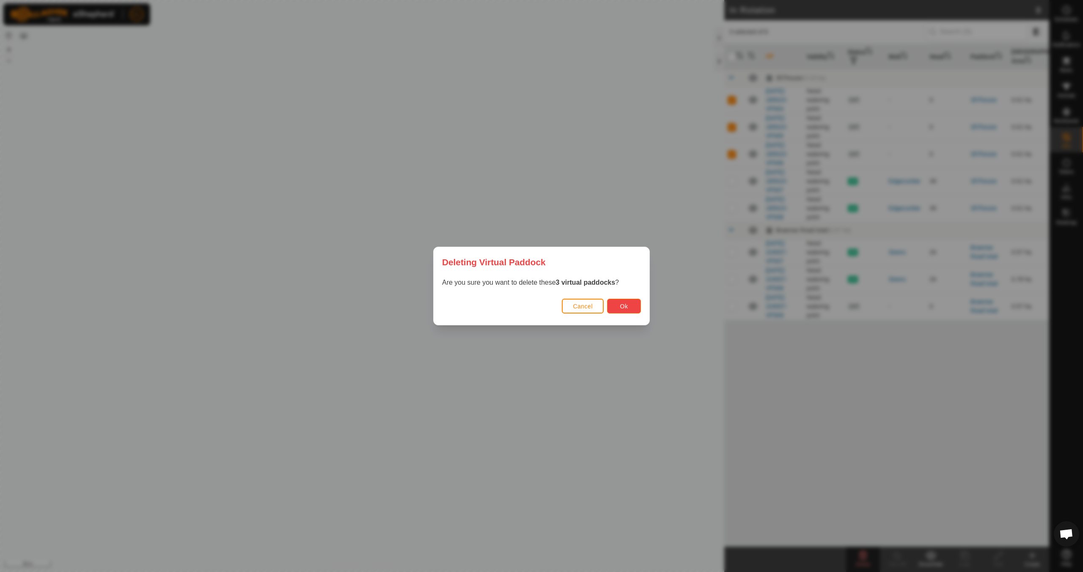
click at [628, 305] on button "Ok" at bounding box center [624, 306] width 34 height 15
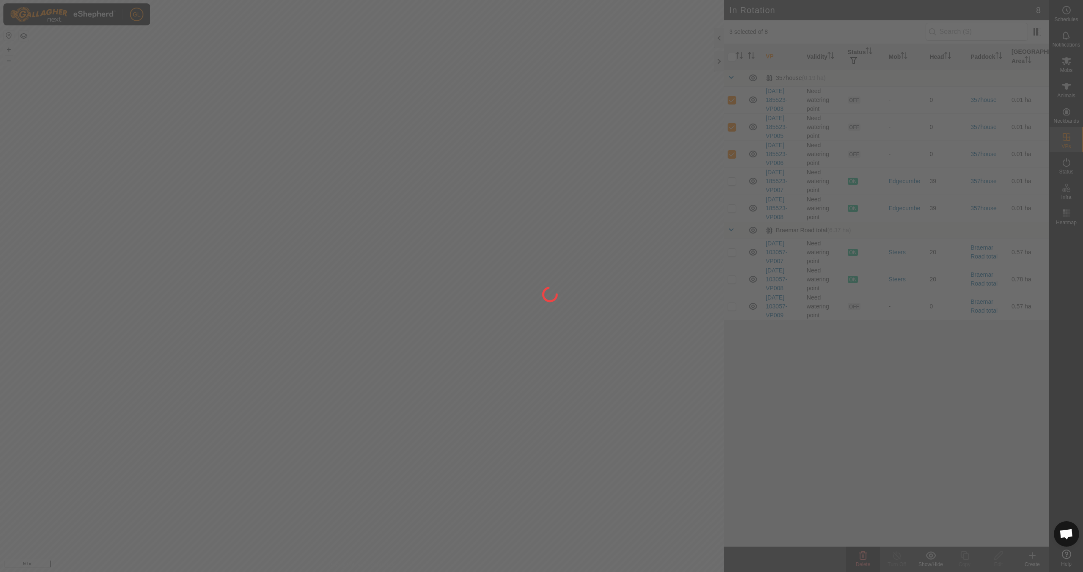
checkbox input "false"
